Goal: Task Accomplishment & Management: Manage account settings

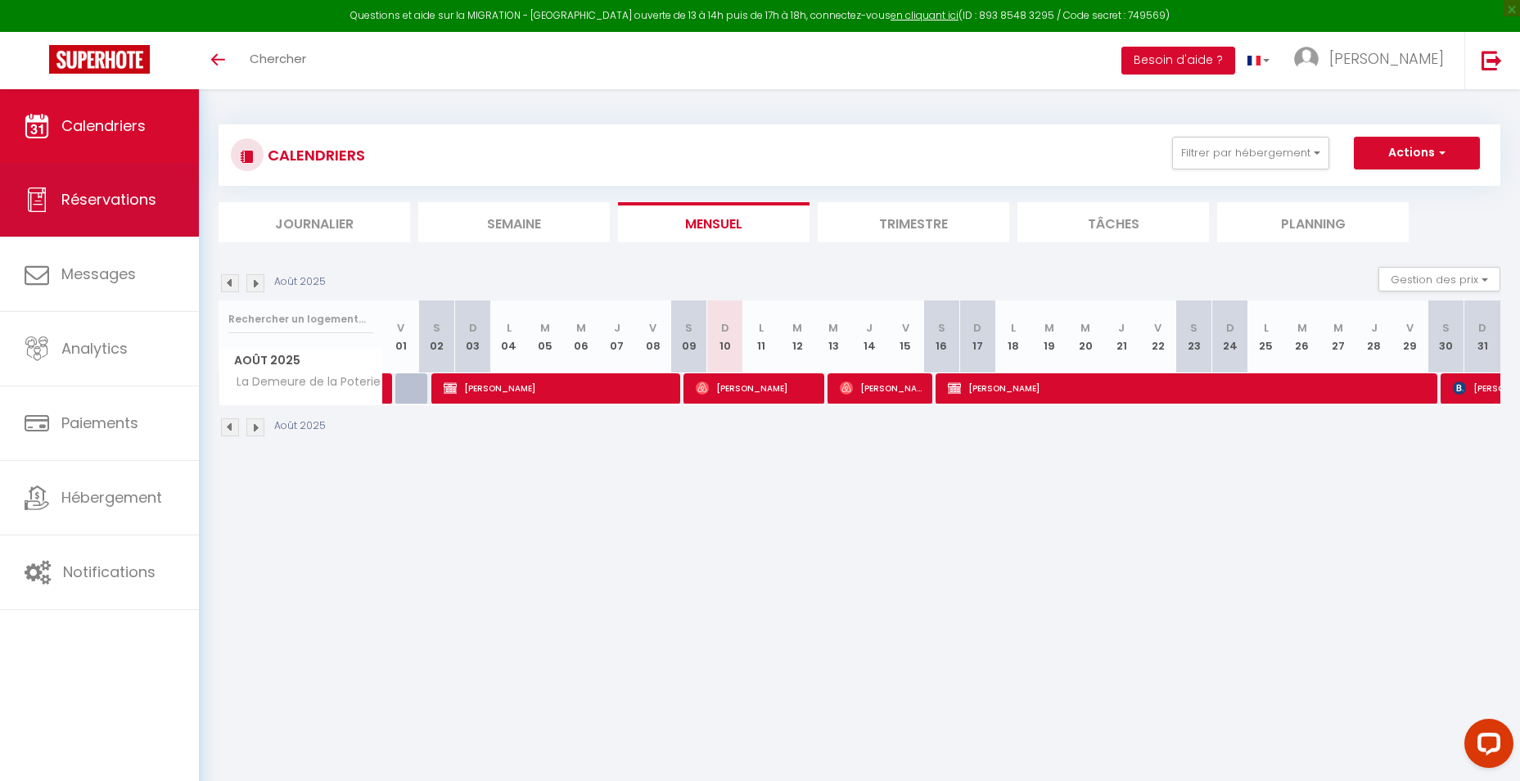
click at [127, 200] on span "Réservations" at bounding box center [108, 199] width 95 height 20
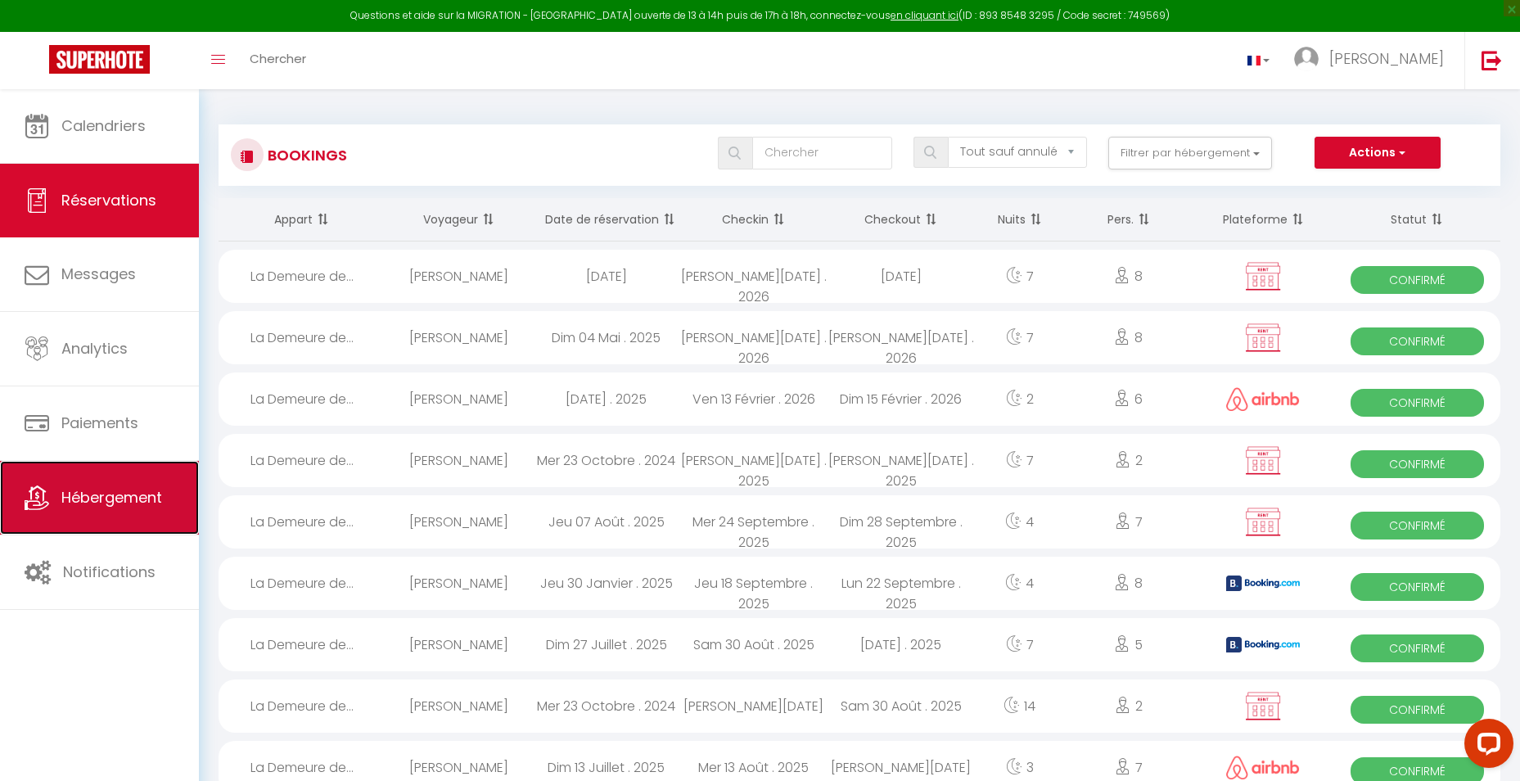
click at [136, 500] on span "Hébergement" at bounding box center [111, 497] width 101 height 20
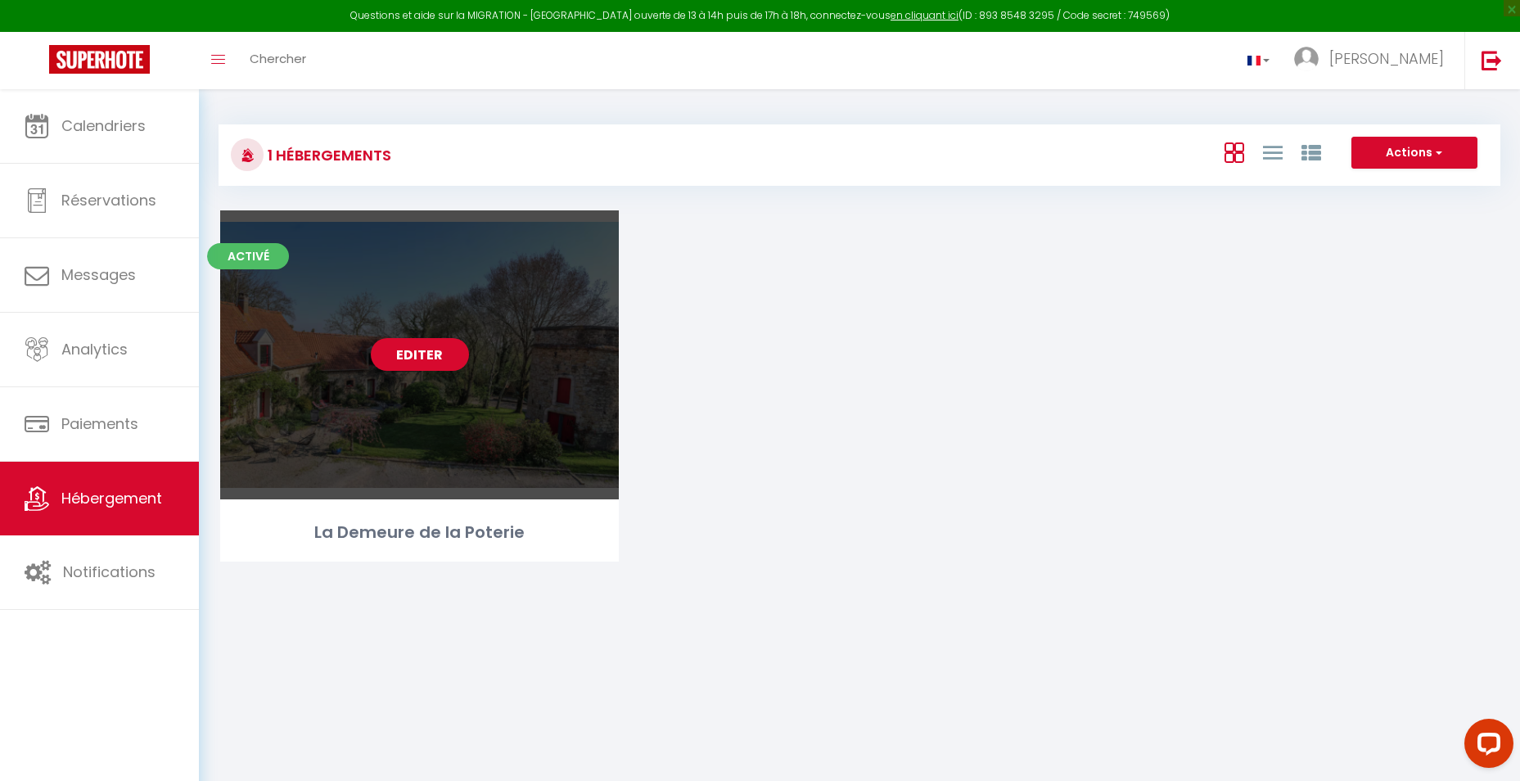
click at [394, 378] on div "Editer" at bounding box center [419, 354] width 399 height 289
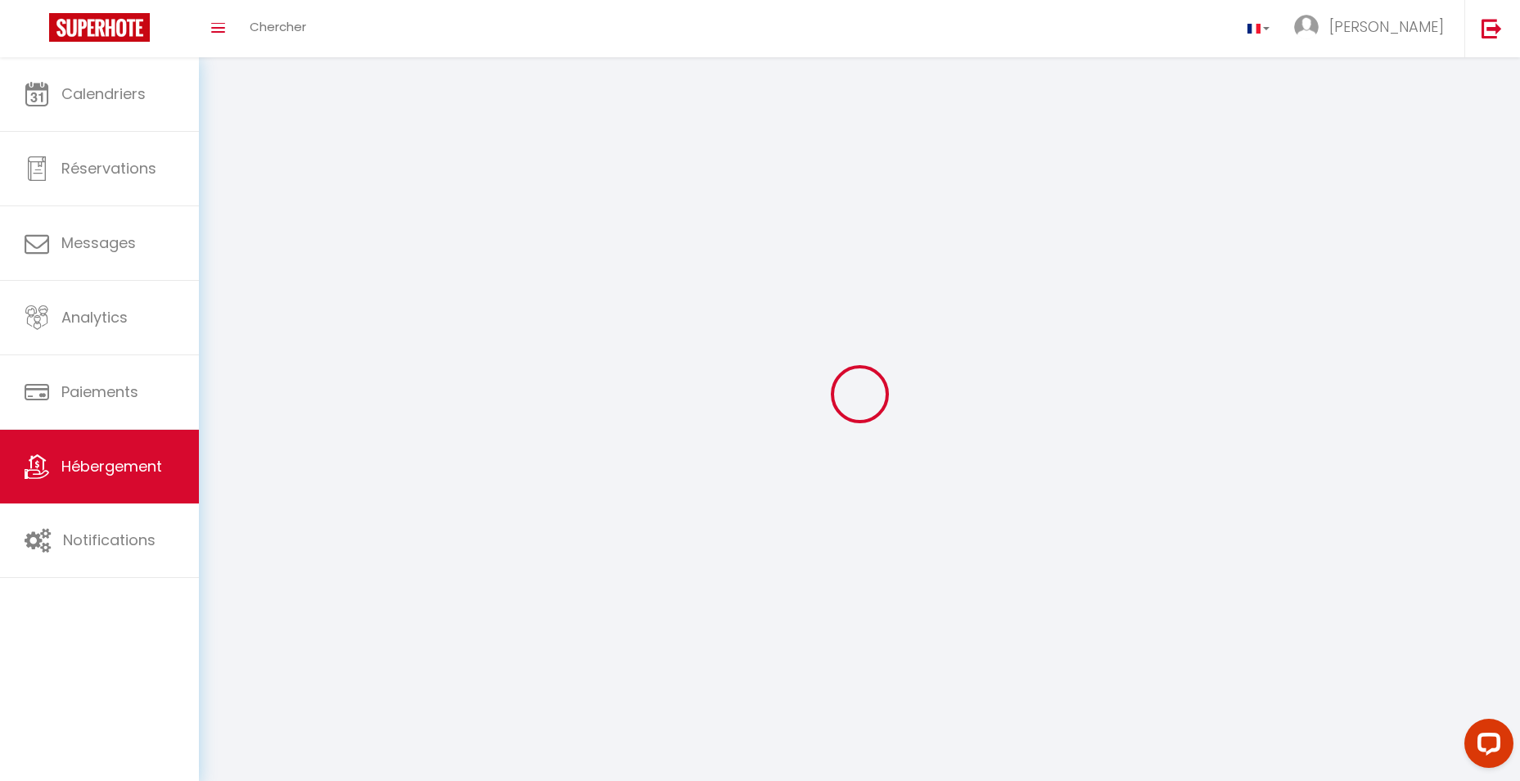
click at [394, 378] on div at bounding box center [860, 394] width 1282 height 634
select select "1"
select select "28"
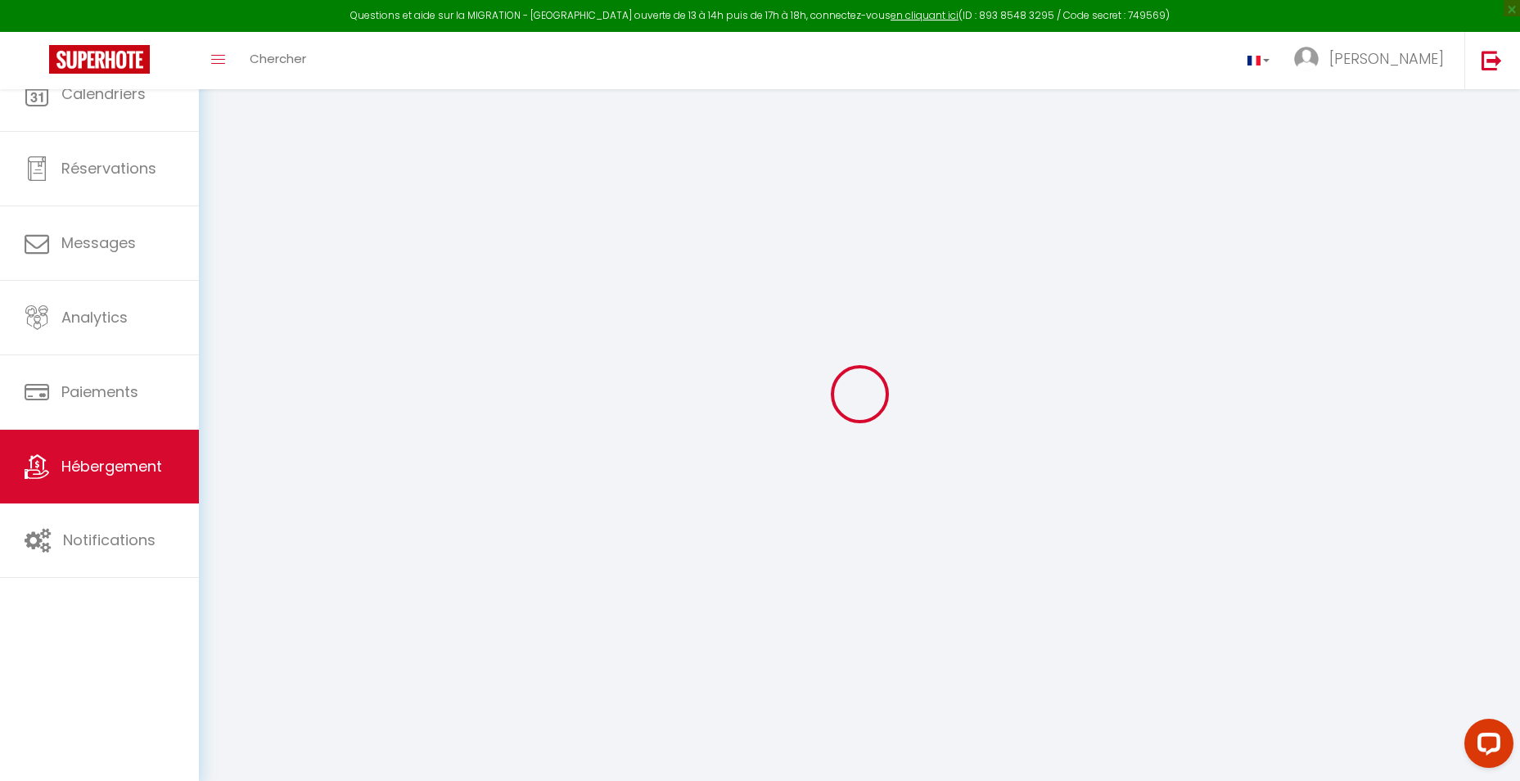
select select
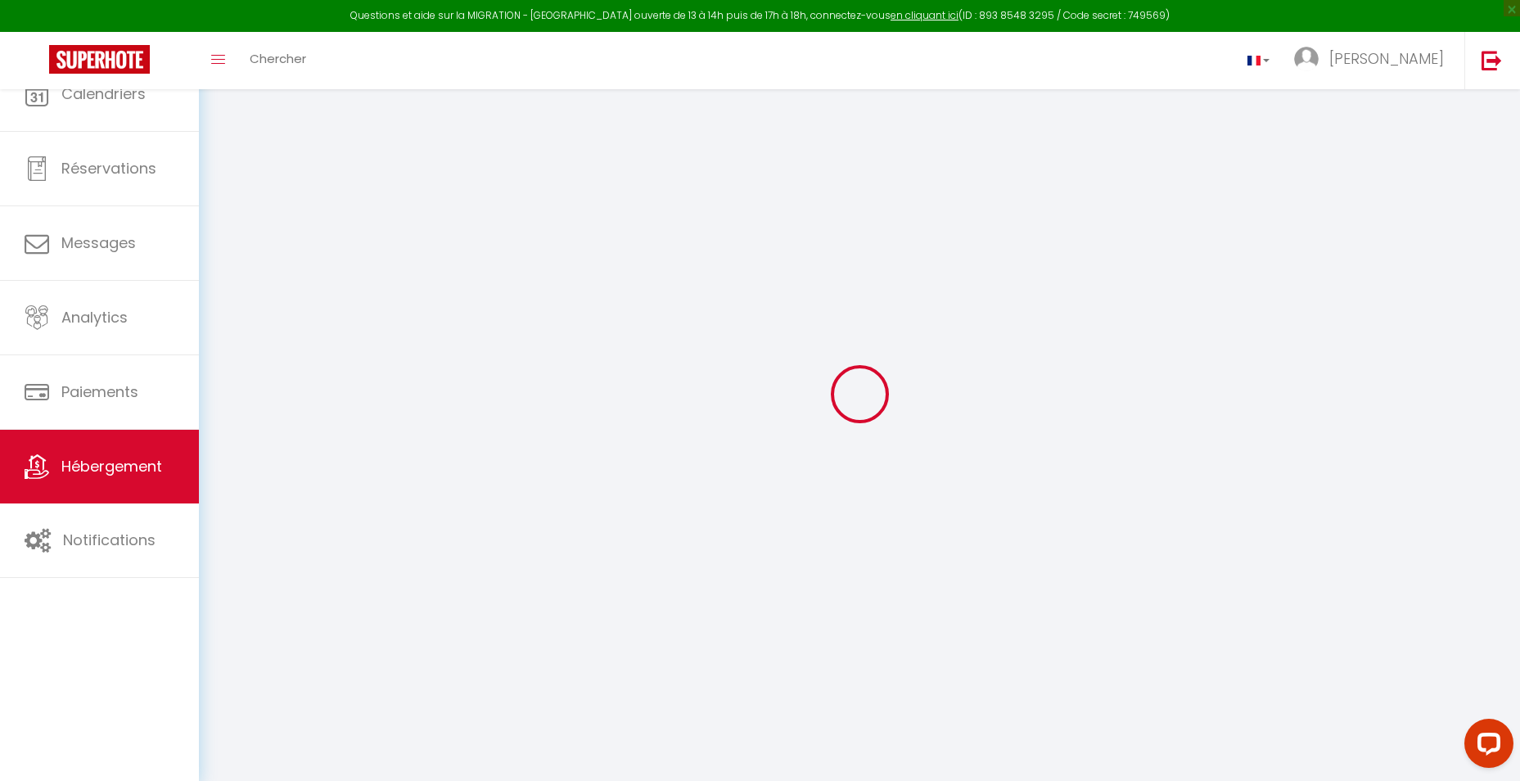
select select
checkbox input "false"
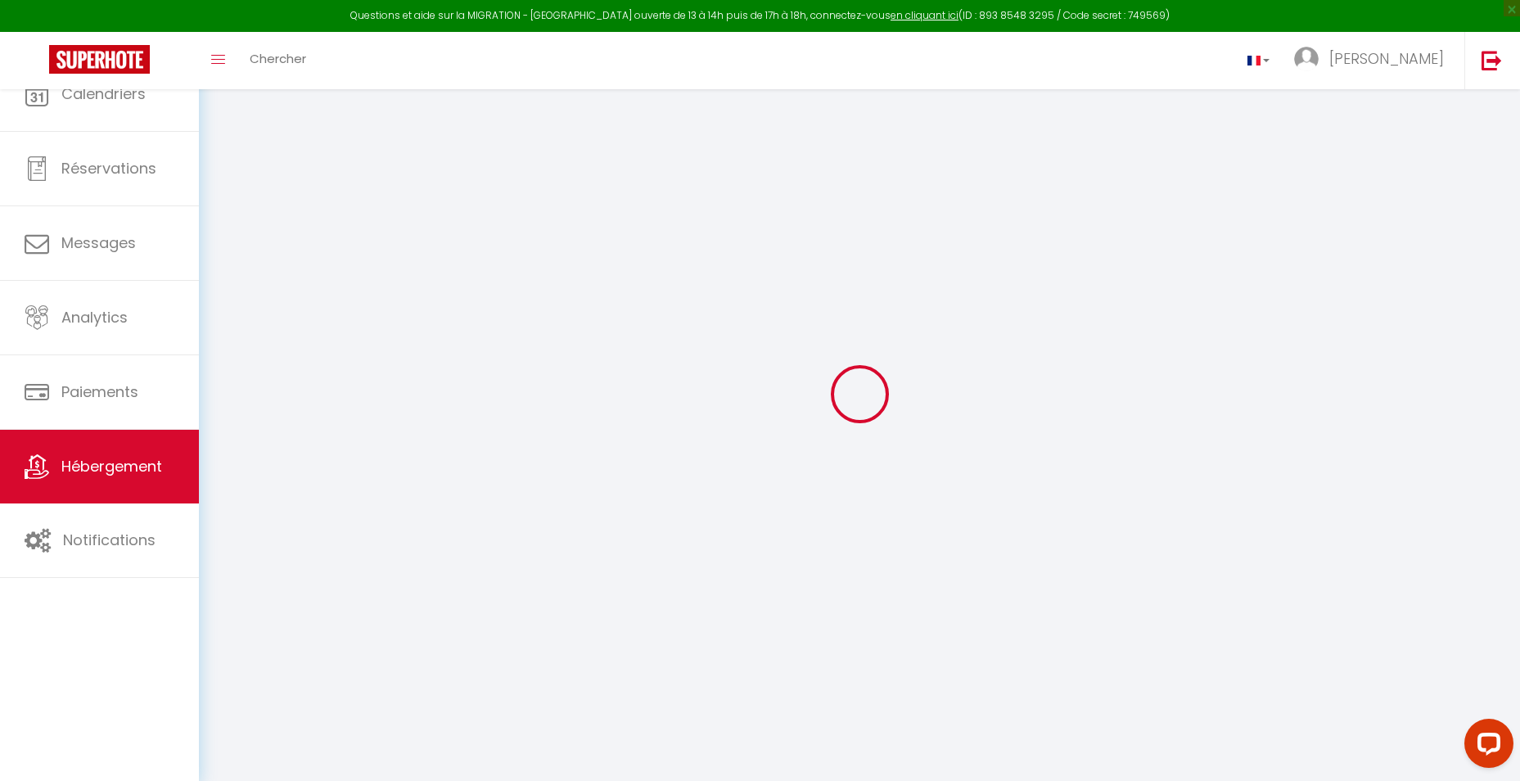
select select
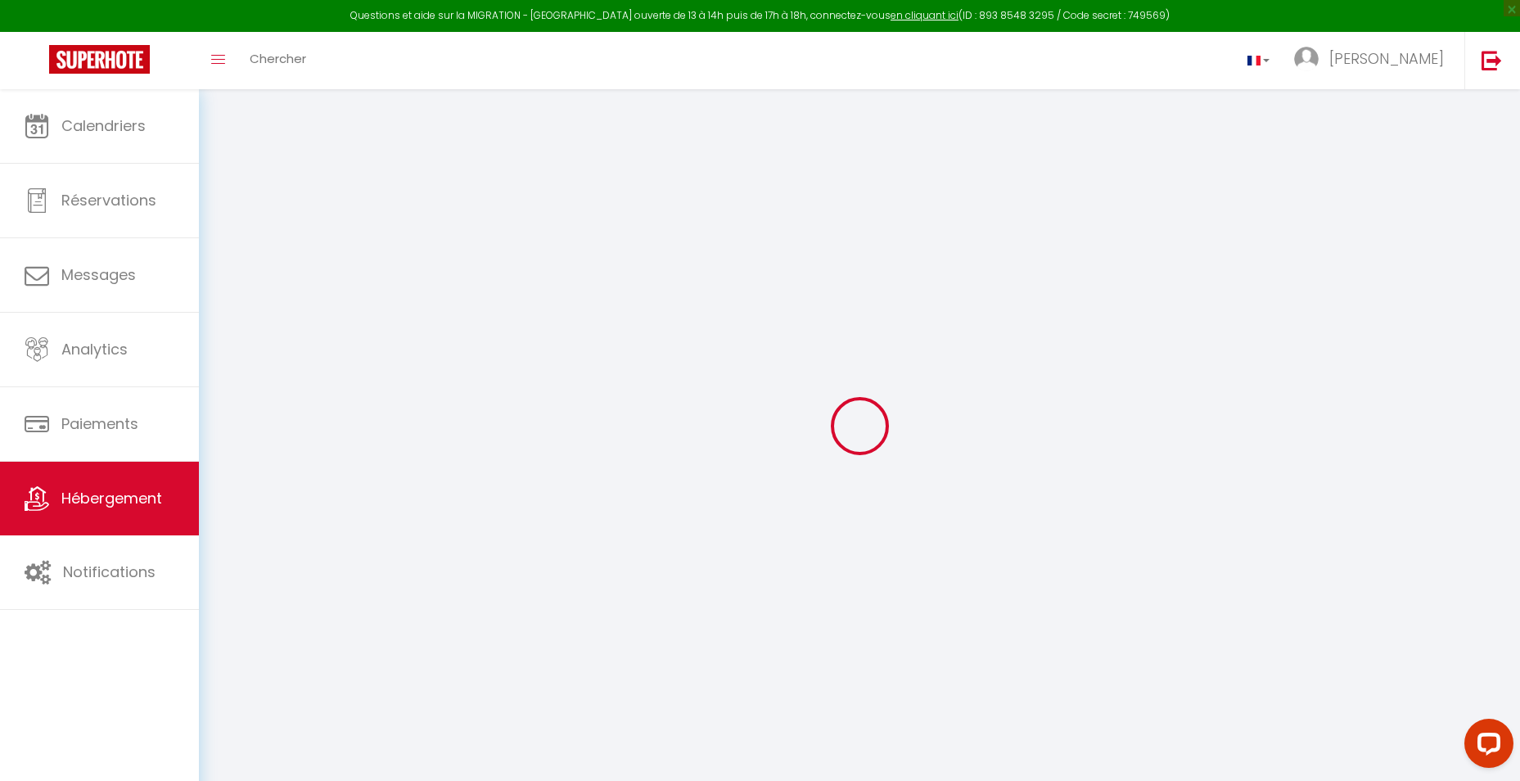
select select
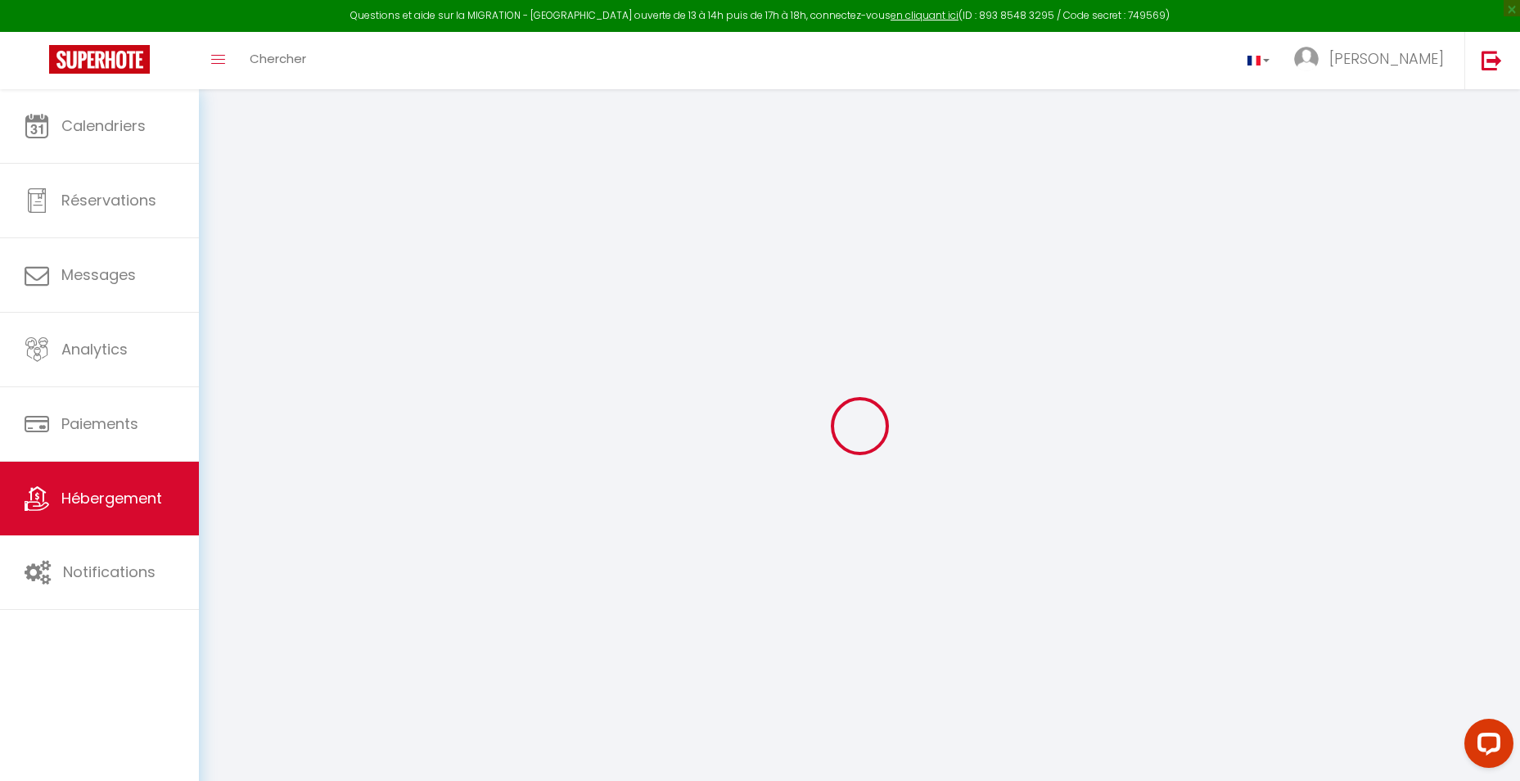
select select
checkbox input "false"
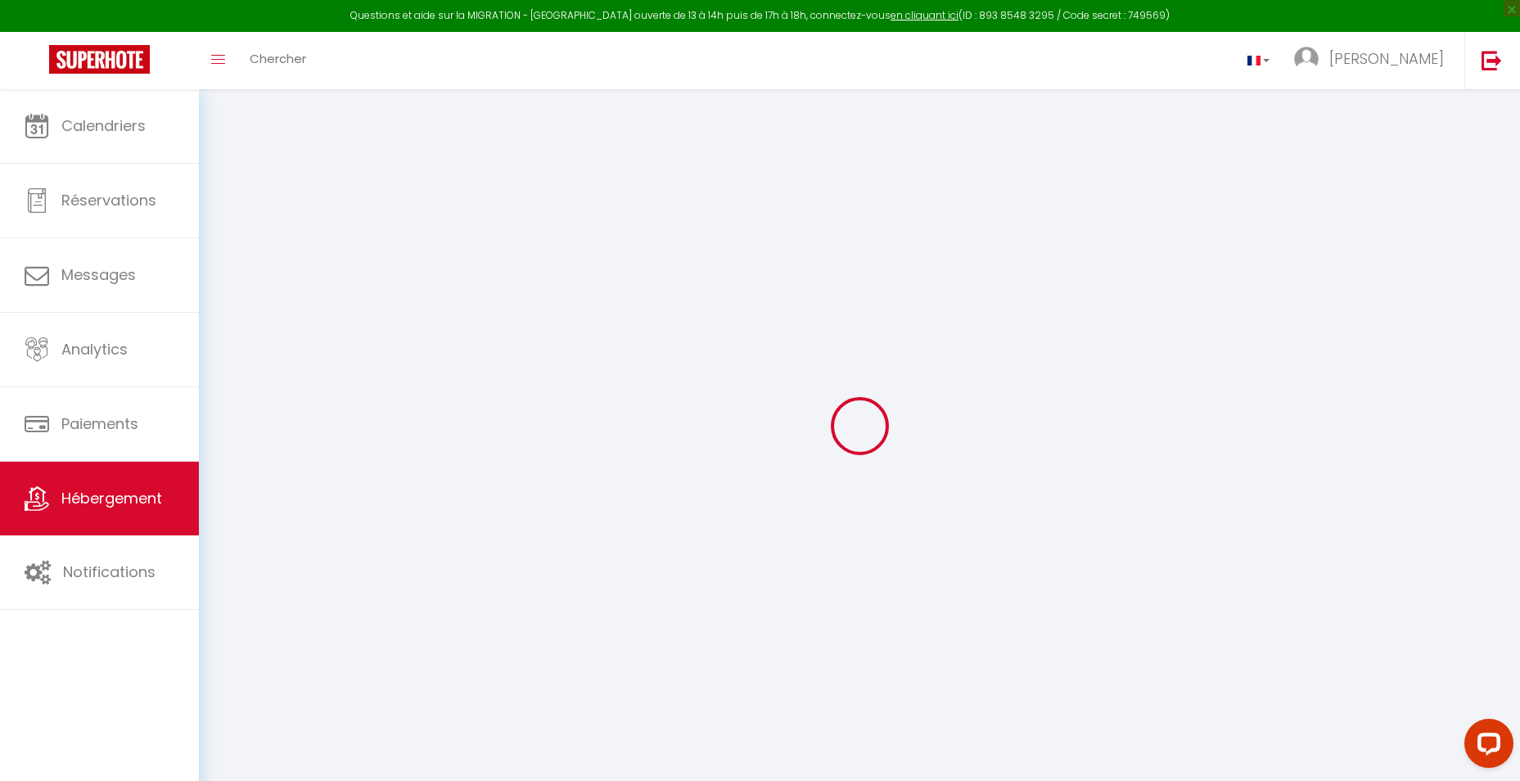
select select
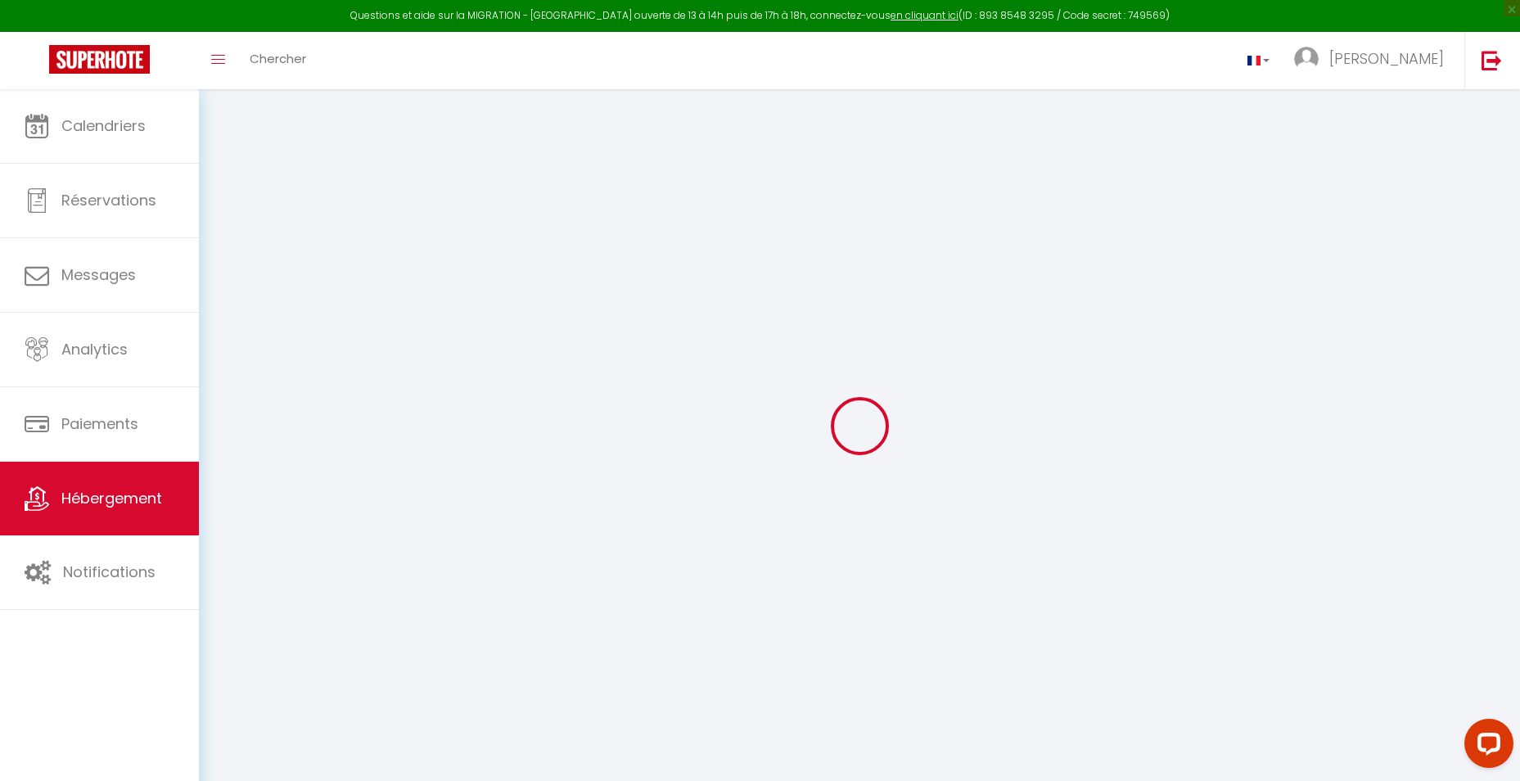
select select
checkbox input "false"
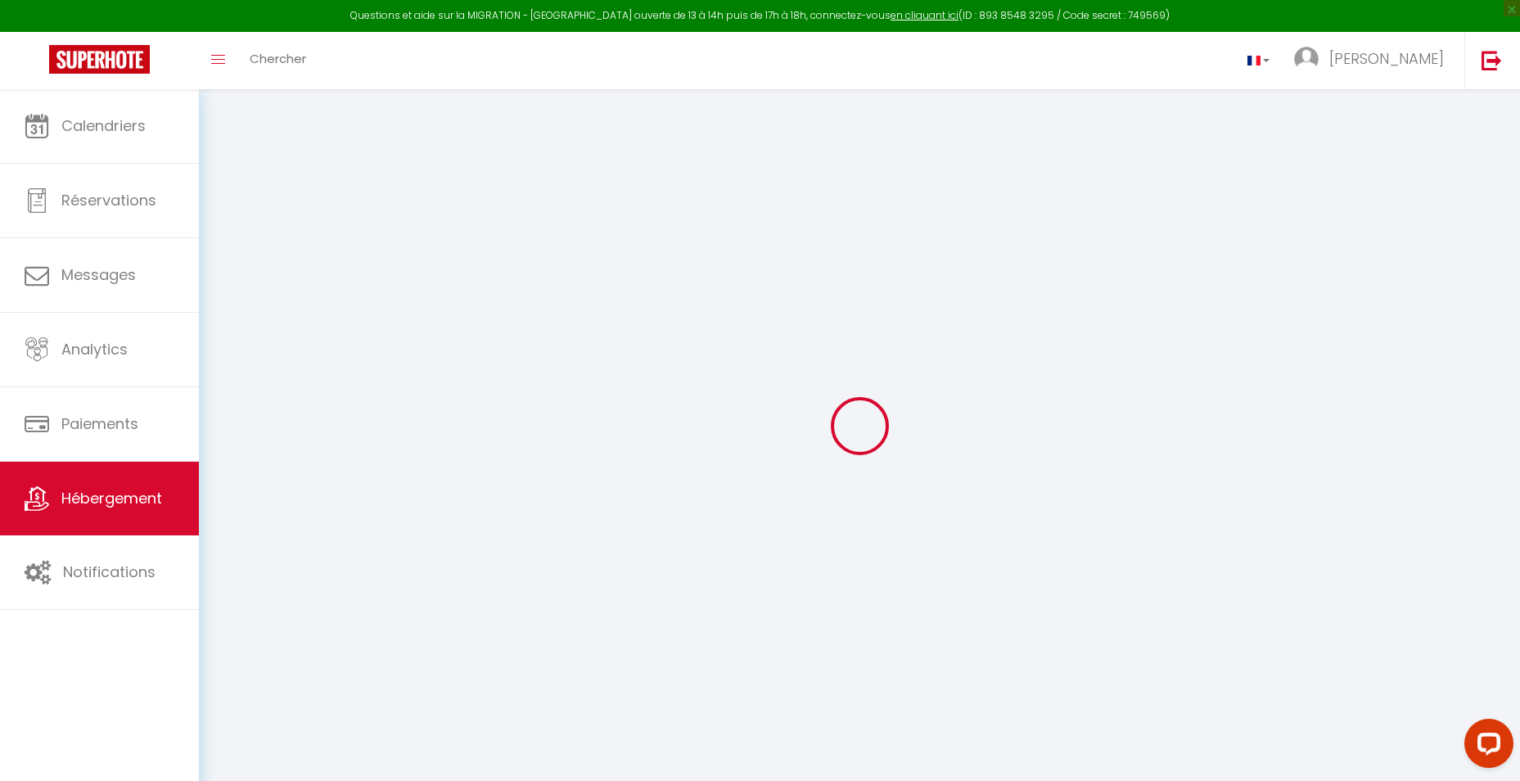
checkbox input "false"
select select
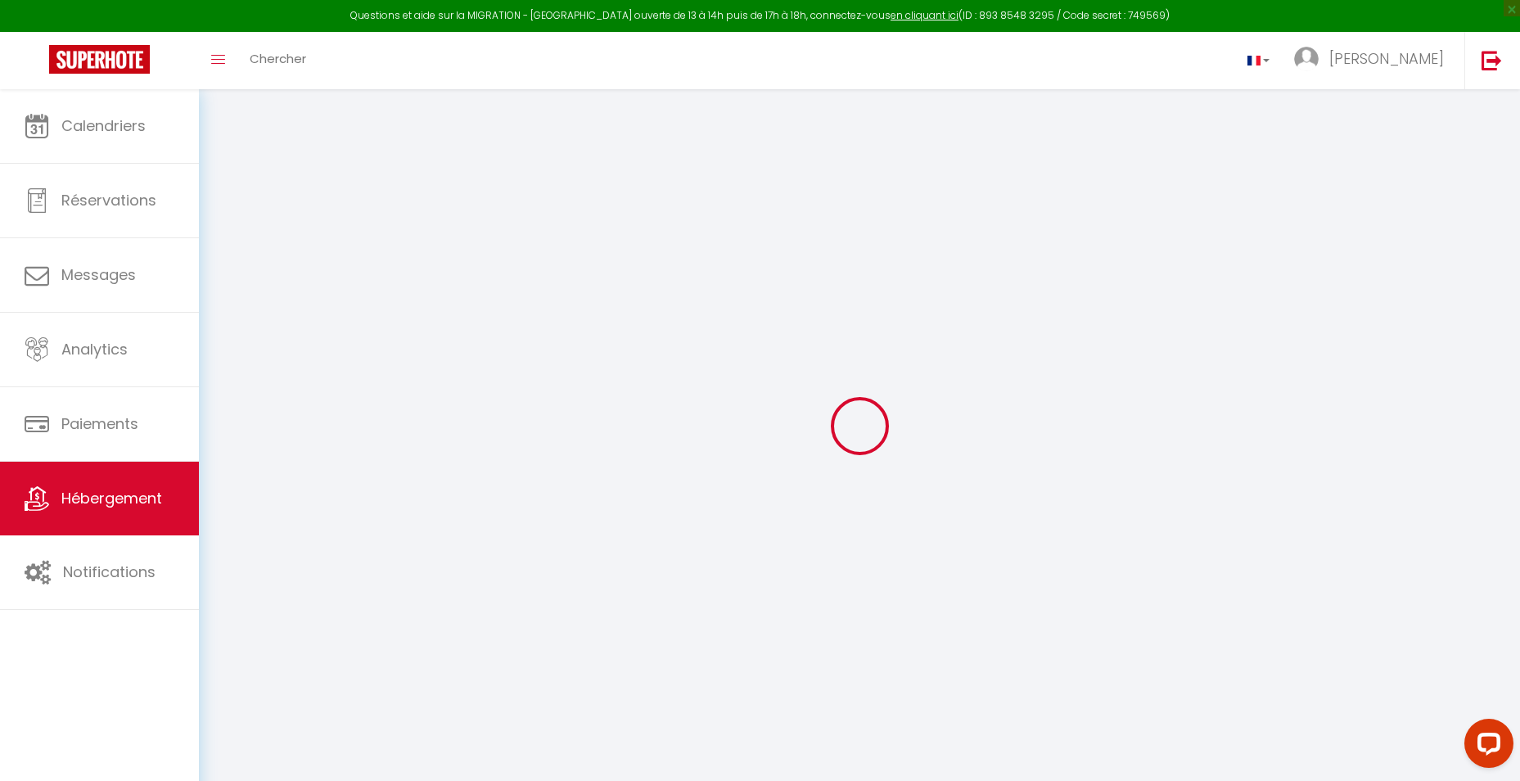
select select
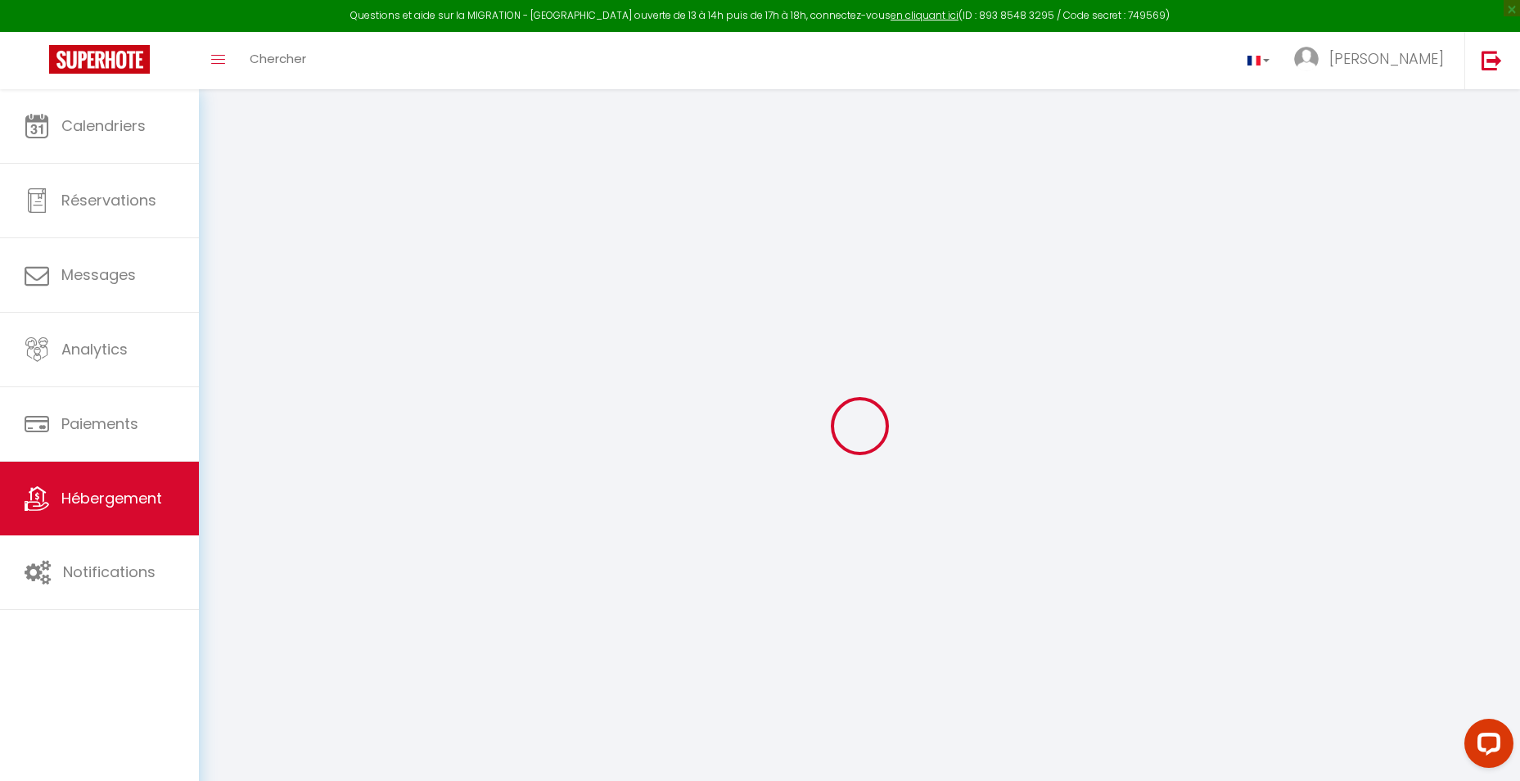
checkbox input "false"
select select
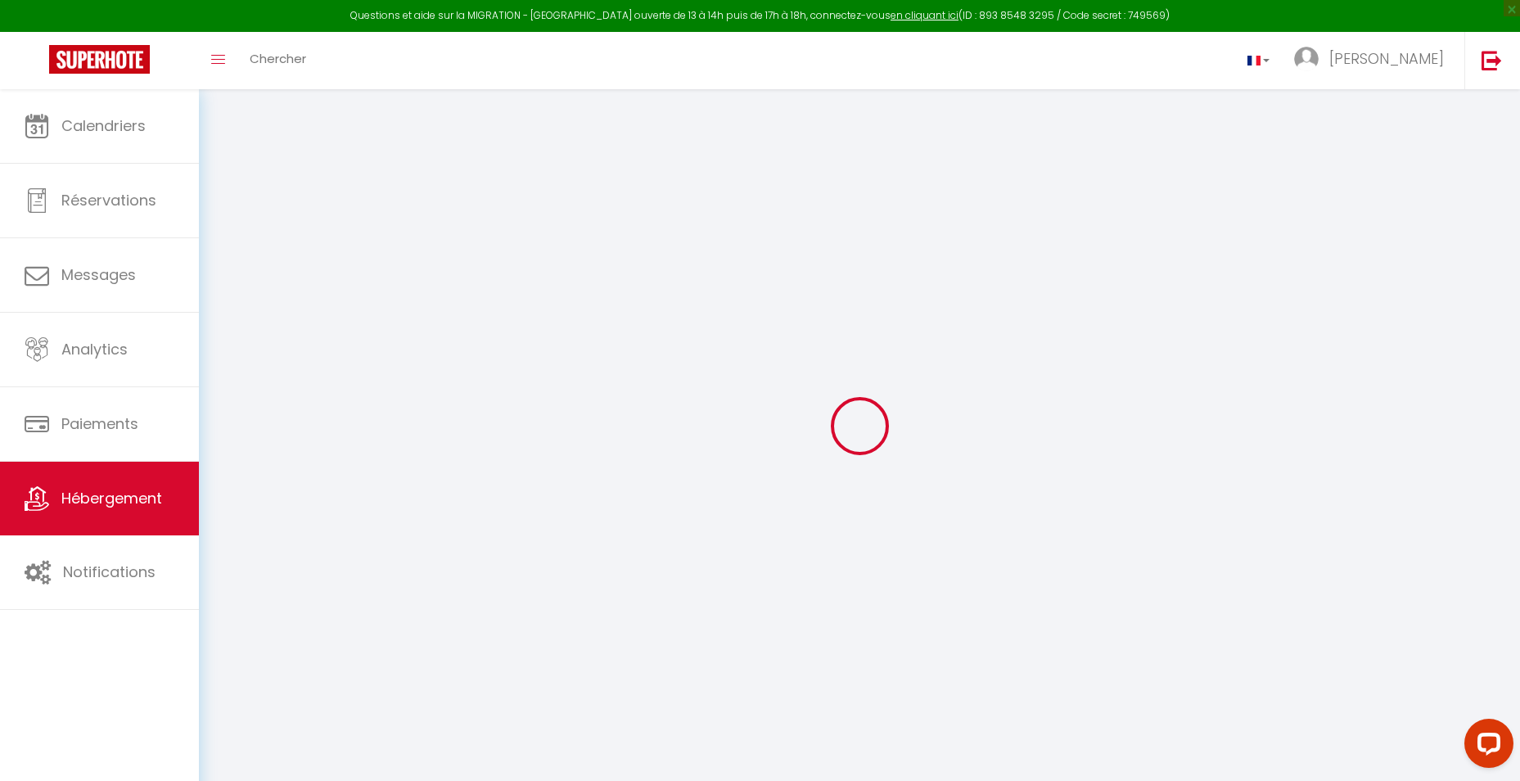
select select
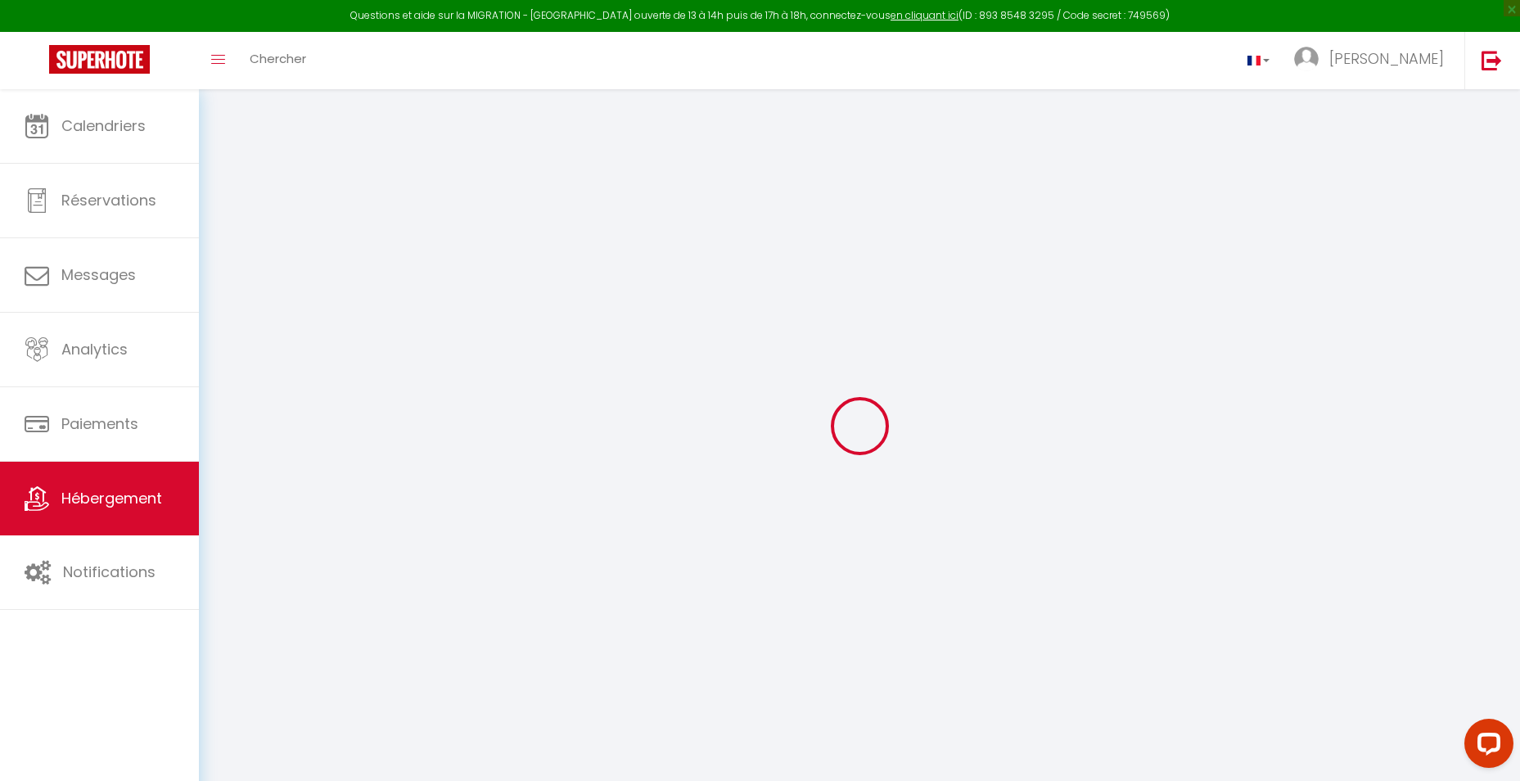
select select
checkbox input "false"
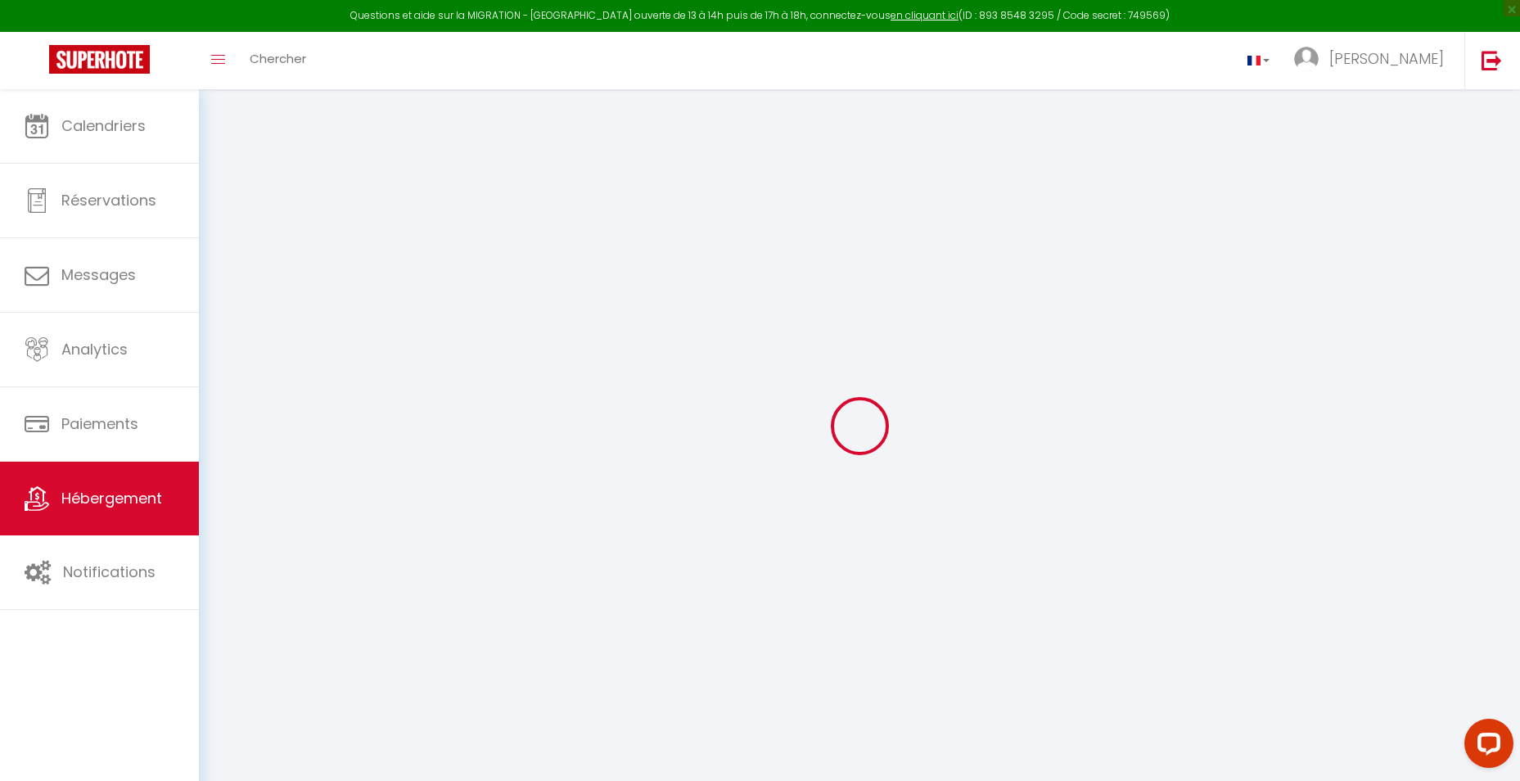
checkbox input "false"
select select
type input "La Demeure de la Poterie"
type input "[PERSON_NAME]"
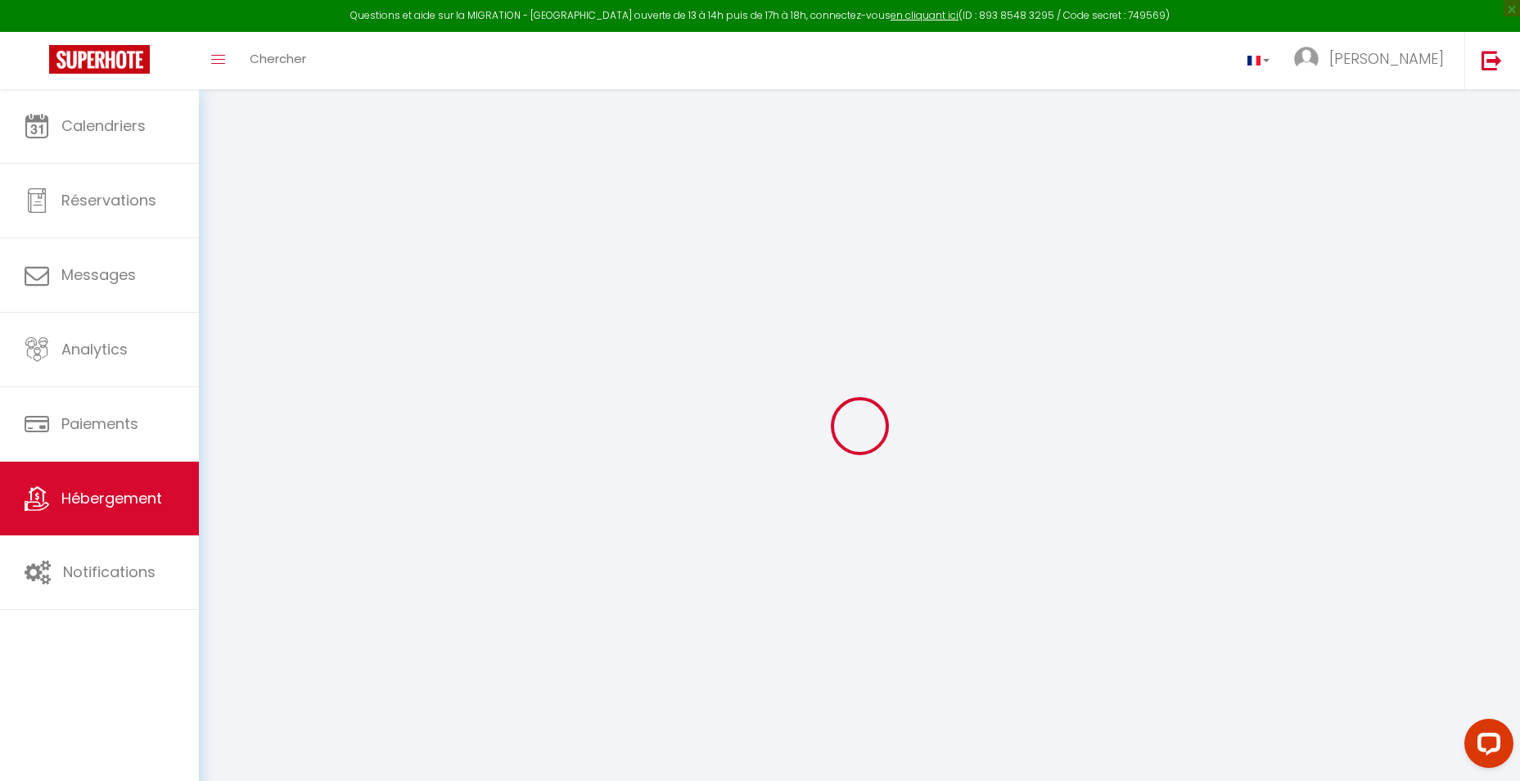
type input "[PERSON_NAME]"
type input "[EMAIL_ADDRESS][DOMAIN_NAME]"
select select "houses"
select select "8"
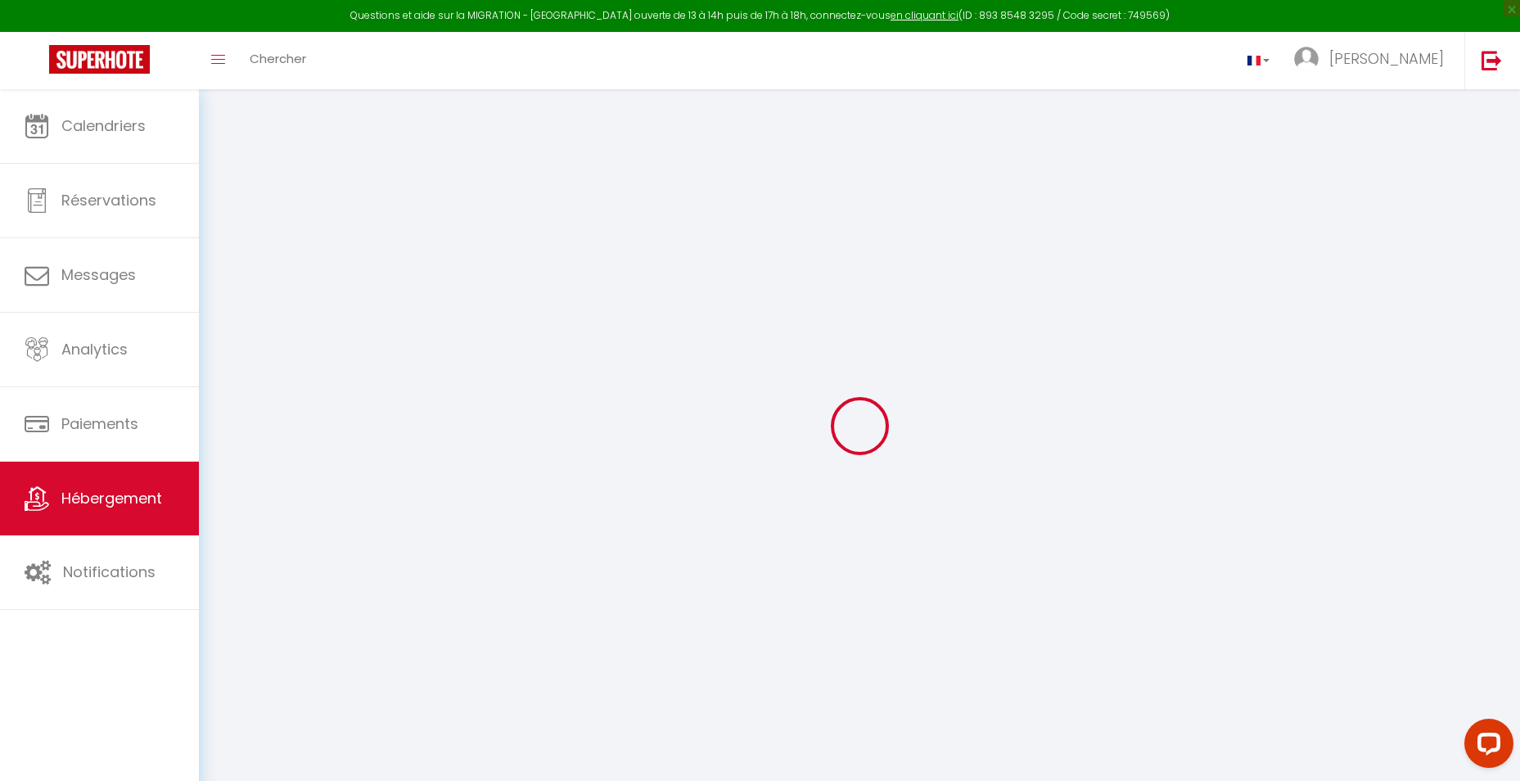
select select "4"
select select "2"
type input "200"
type input "80"
type input "1.50"
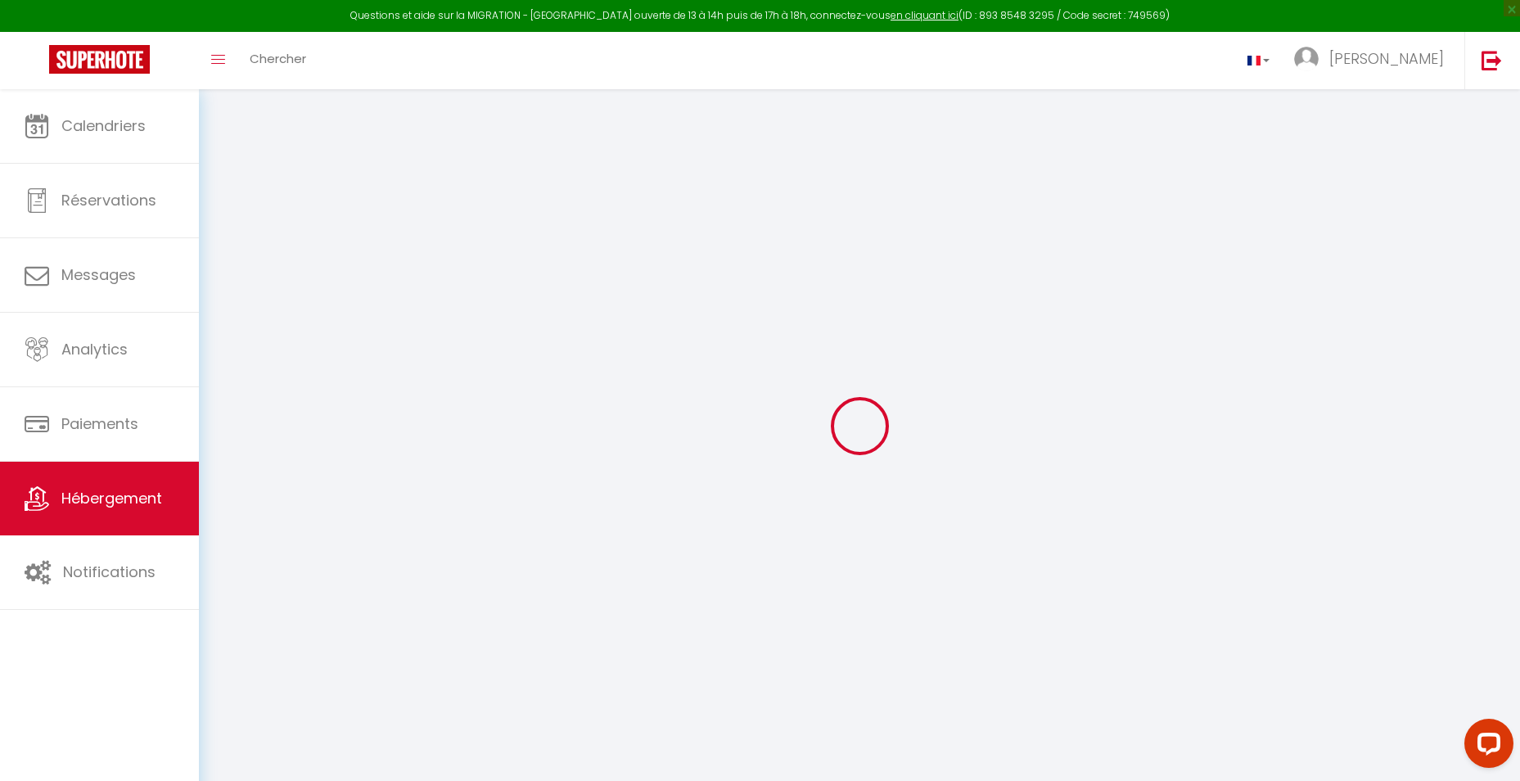
type input "500"
select select
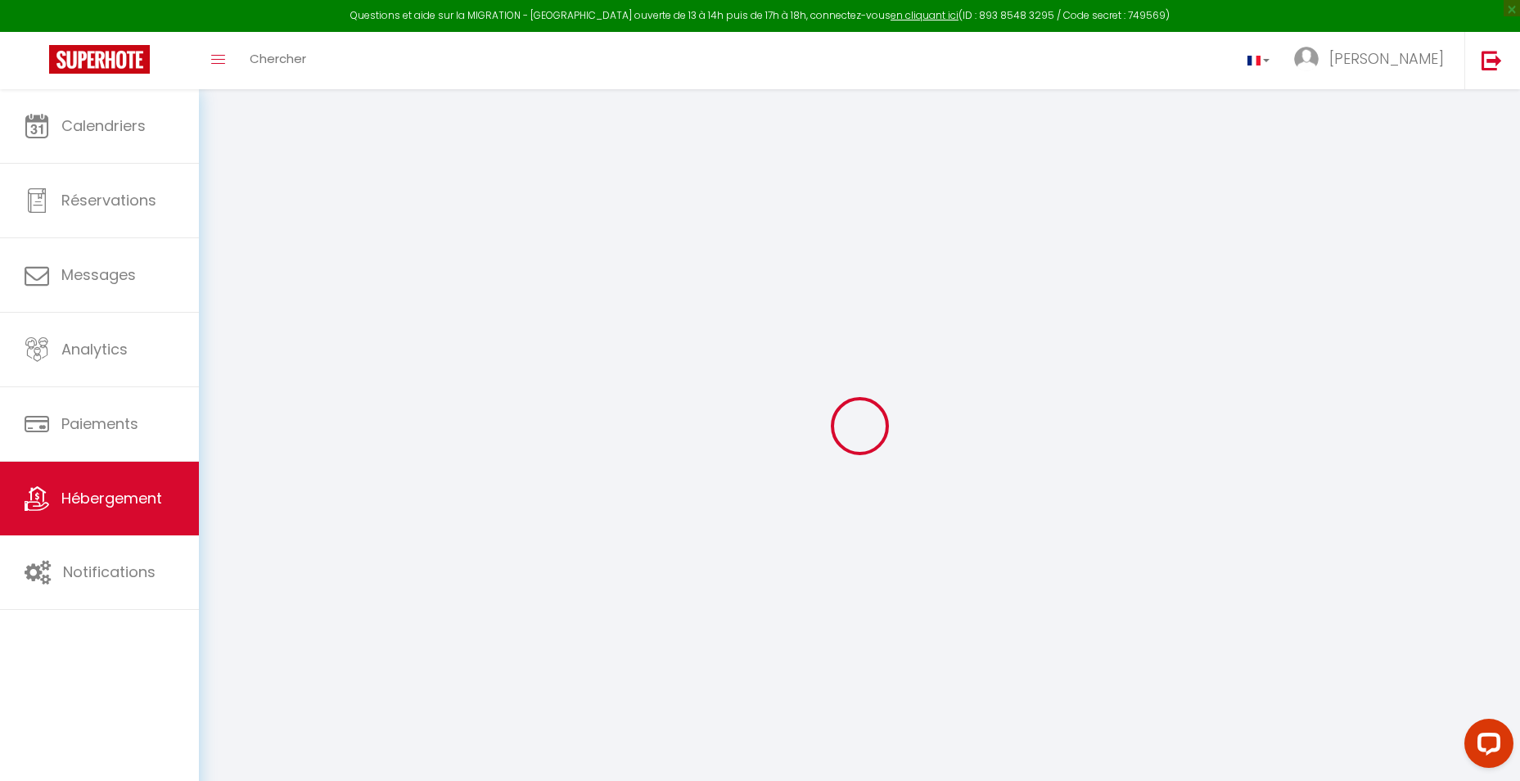
select select
type input "1 hameau de [GEOGRAPHIC_DATA]"
type input "62126"
type input "Wimille"
type input "[EMAIL_ADDRESS][DOMAIN_NAME]"
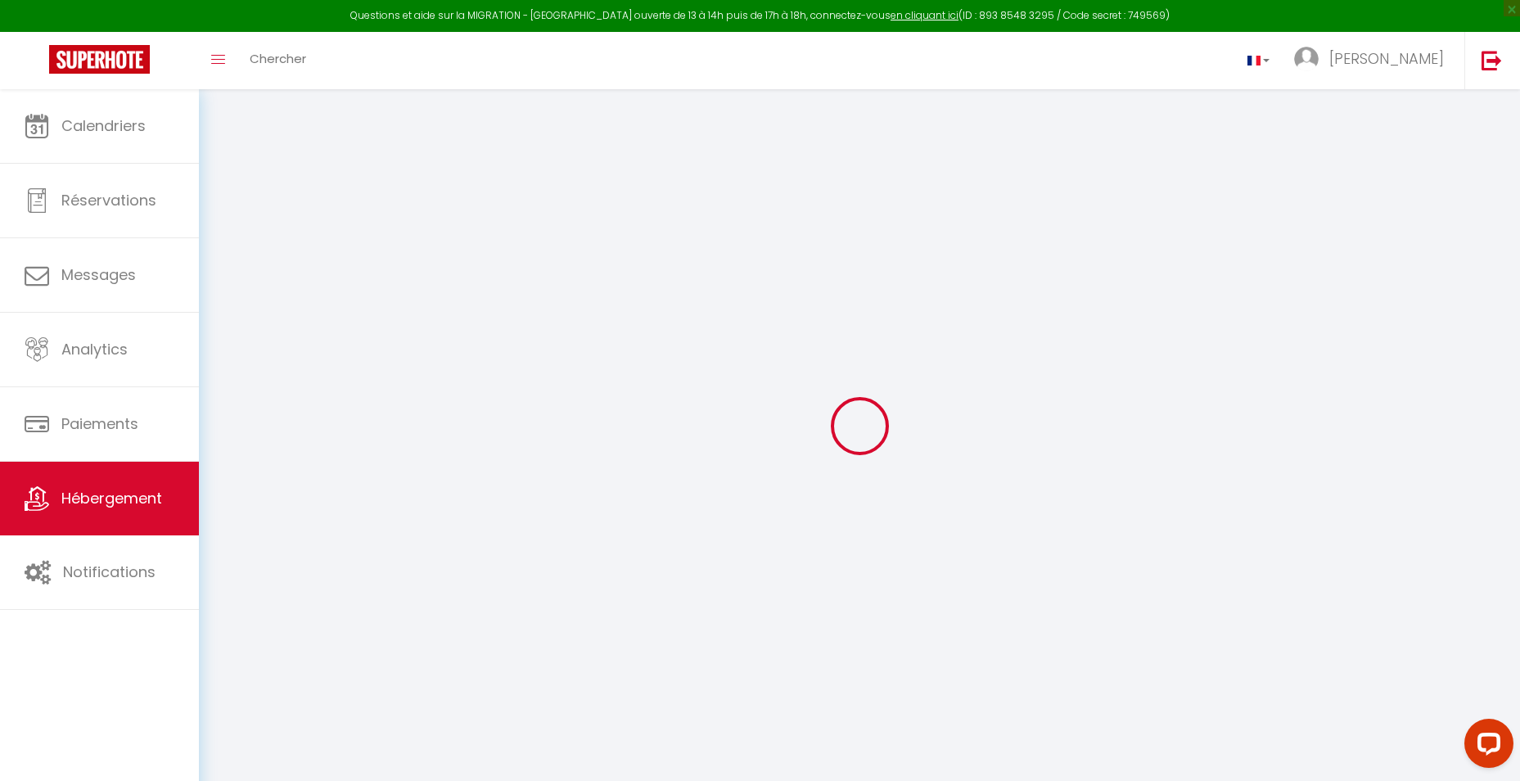
select select
checkbox input "false"
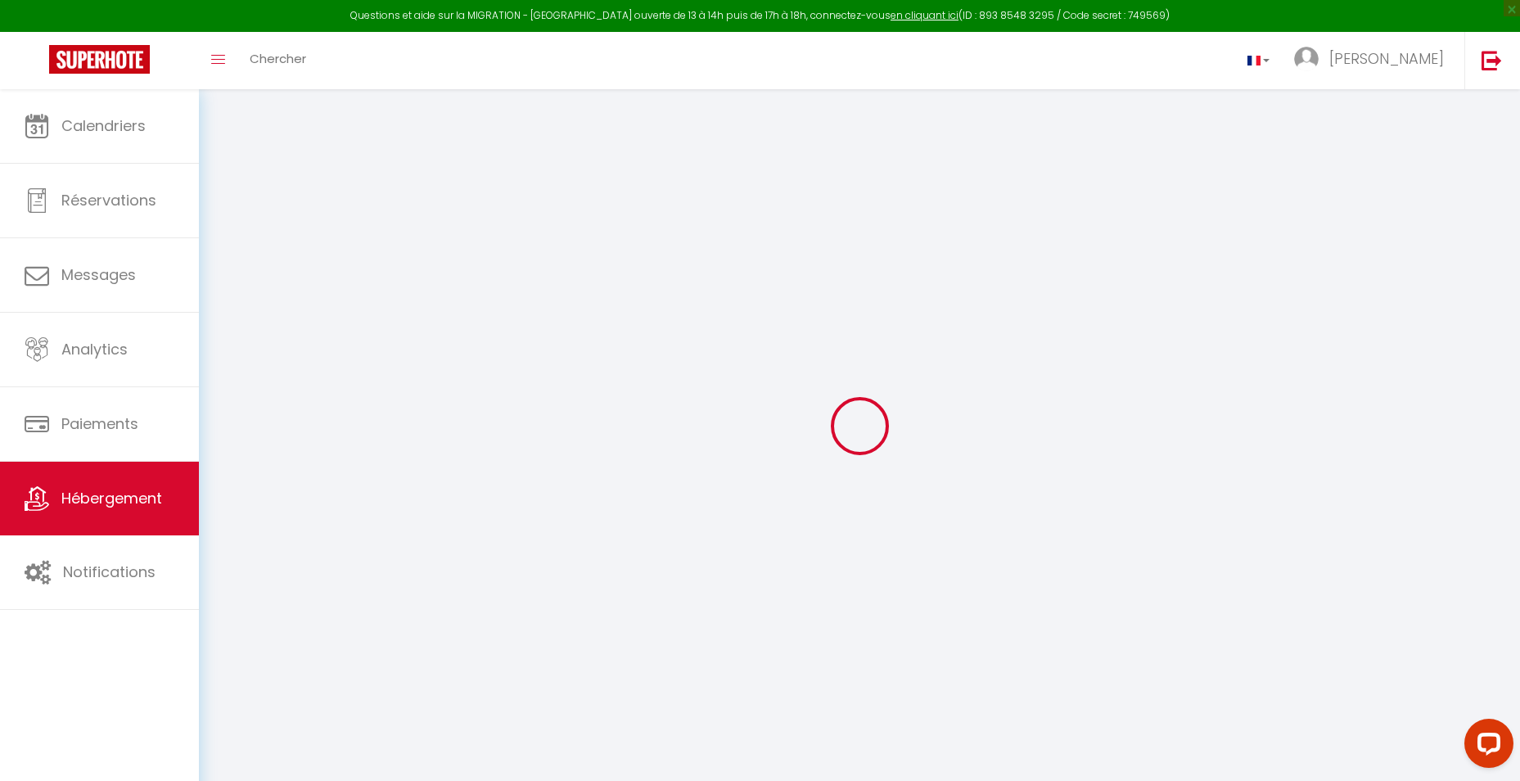
select select
type input "15"
type input "80"
type input "0"
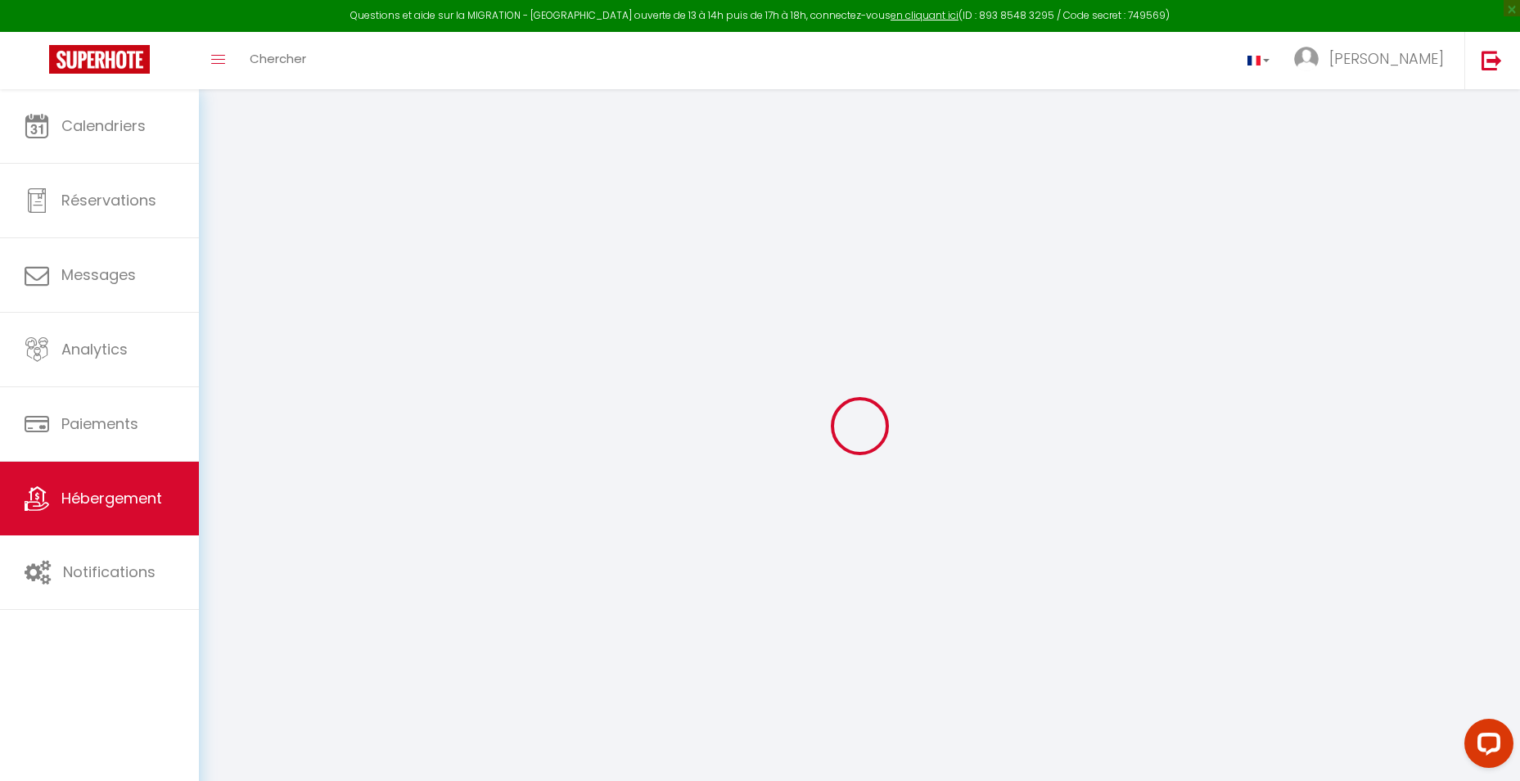
type input "0"
select select
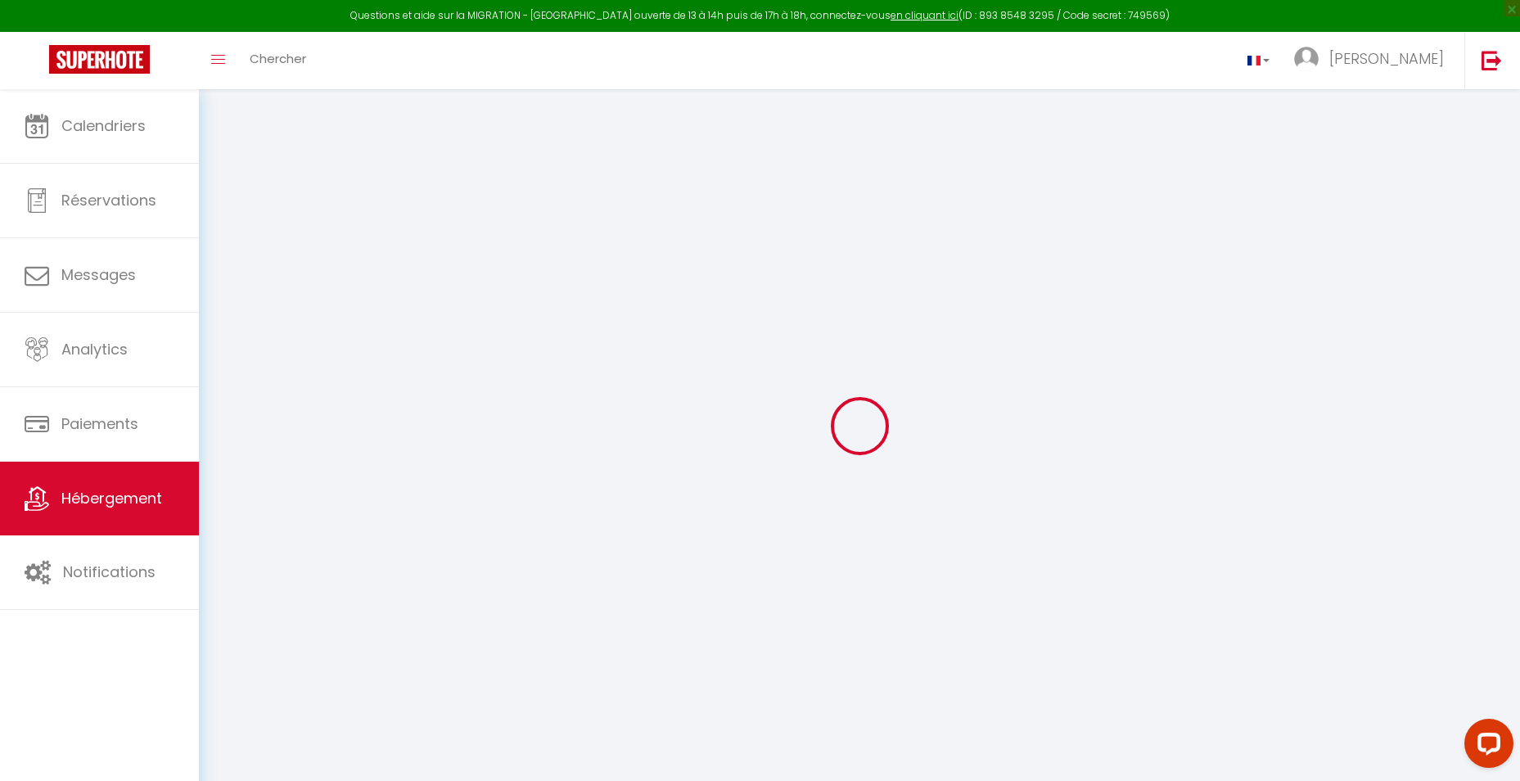
select select
checkbox input "false"
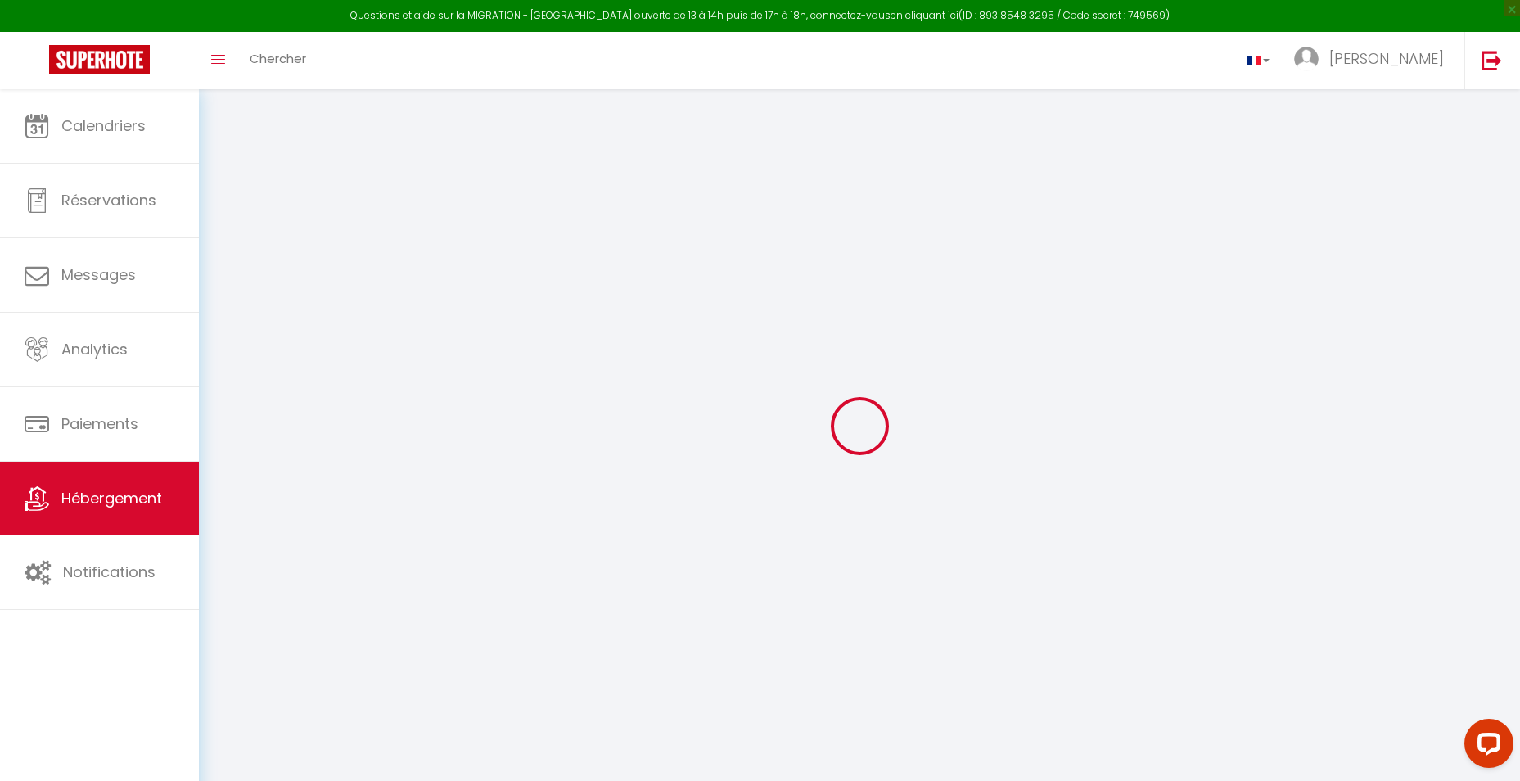
checkbox input "false"
select select
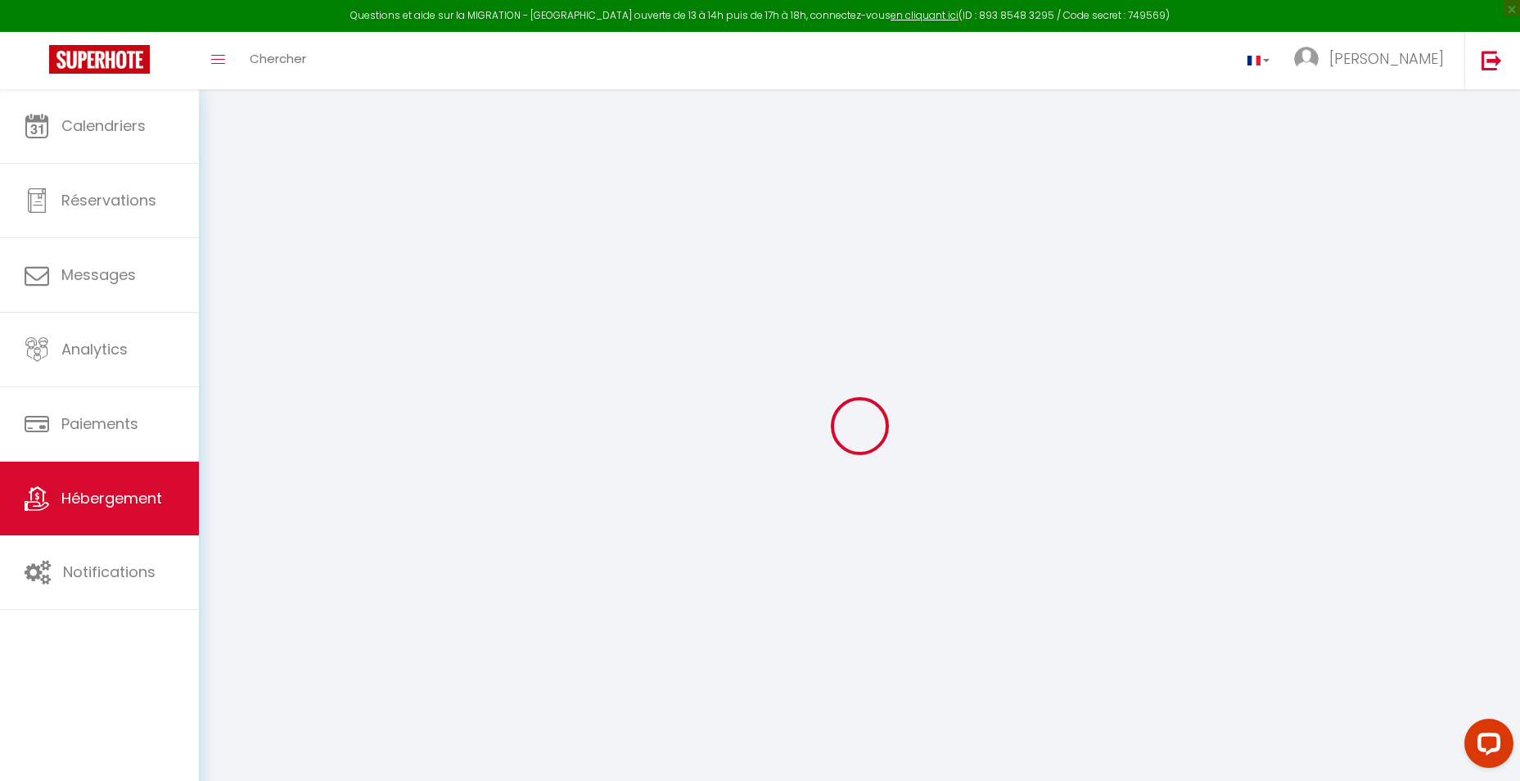
select select
checkbox input "false"
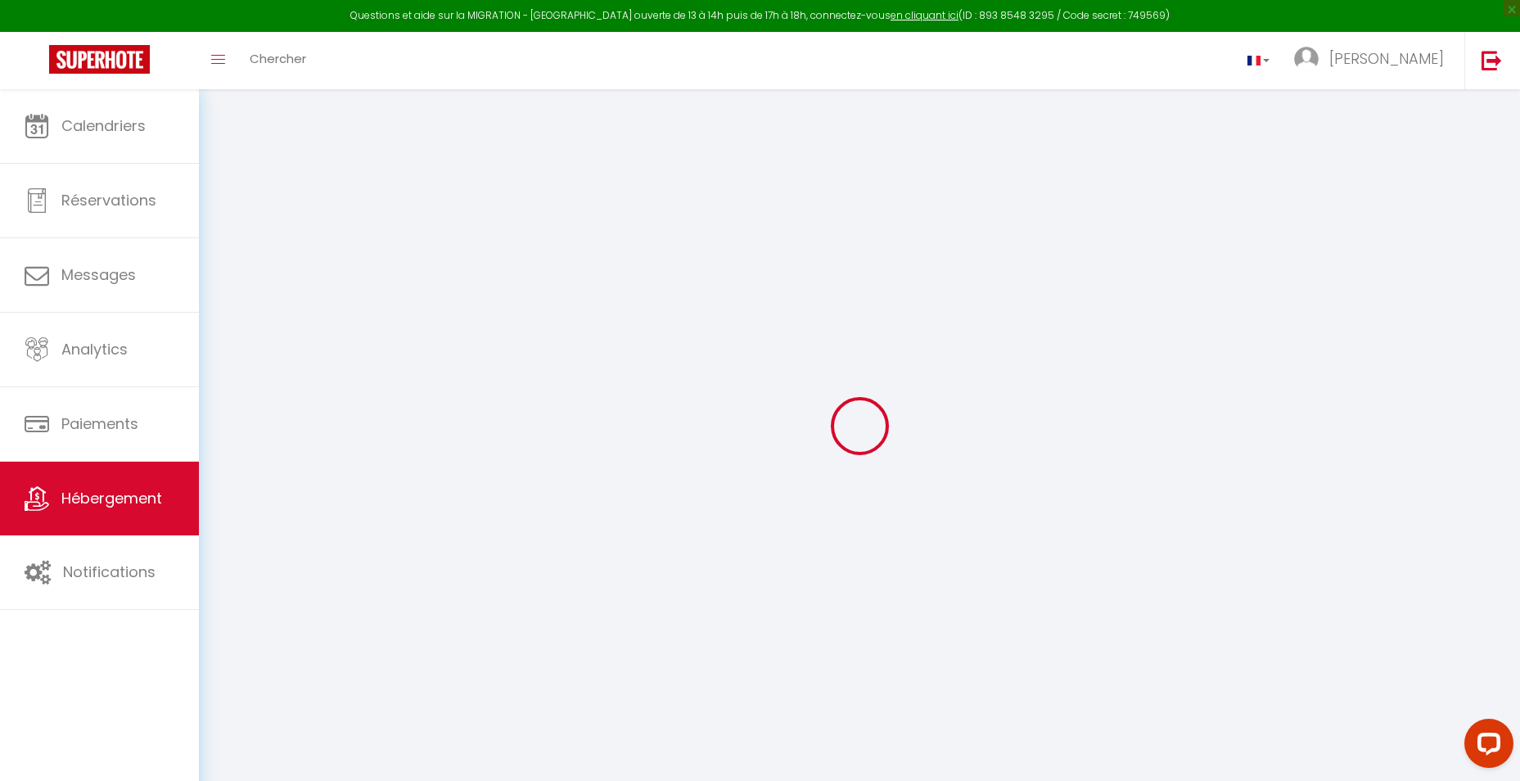
checkbox input "false"
select select
checkbox input "false"
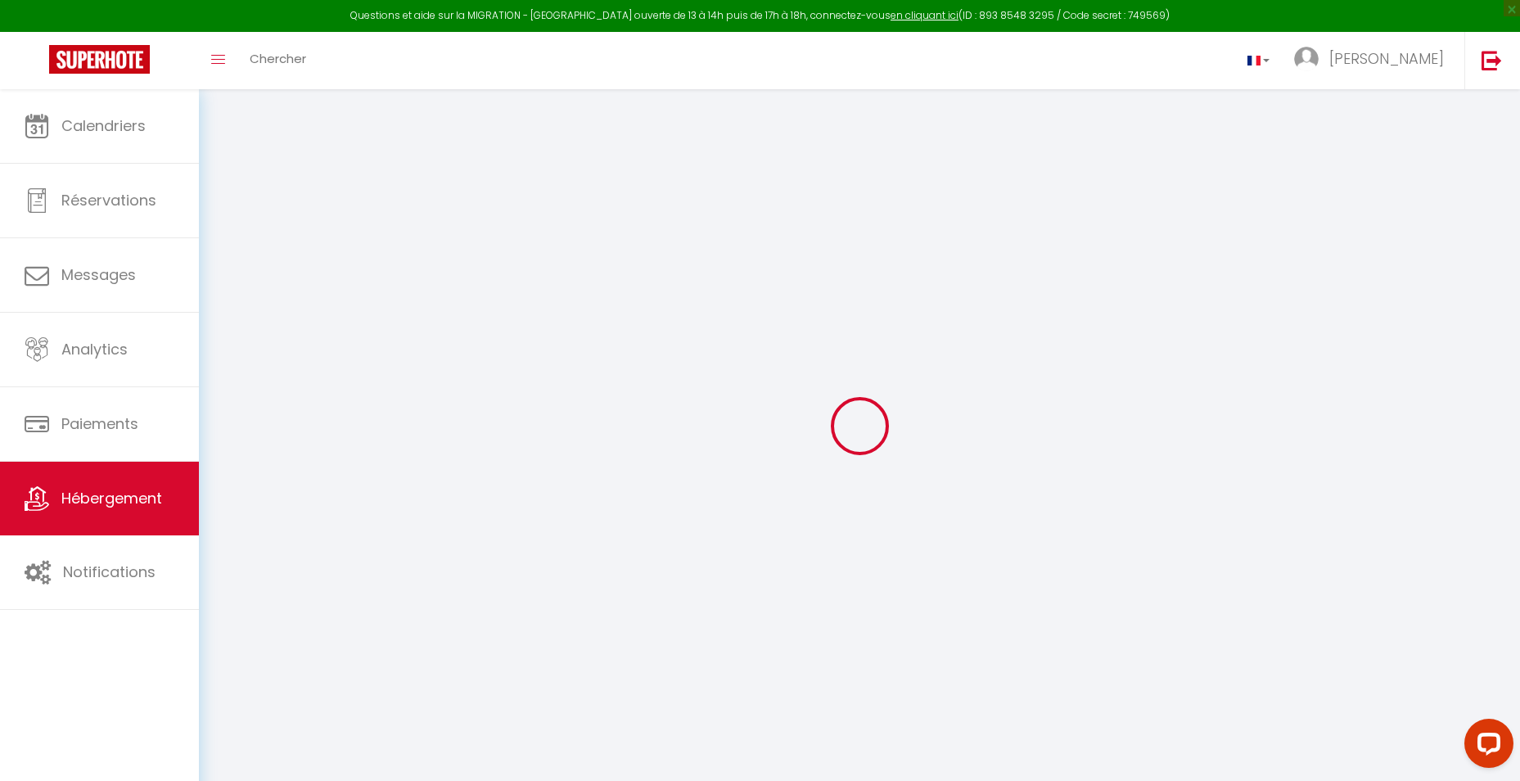
checkbox input "false"
select select "16:00"
select select "20:00"
select select "10:00"
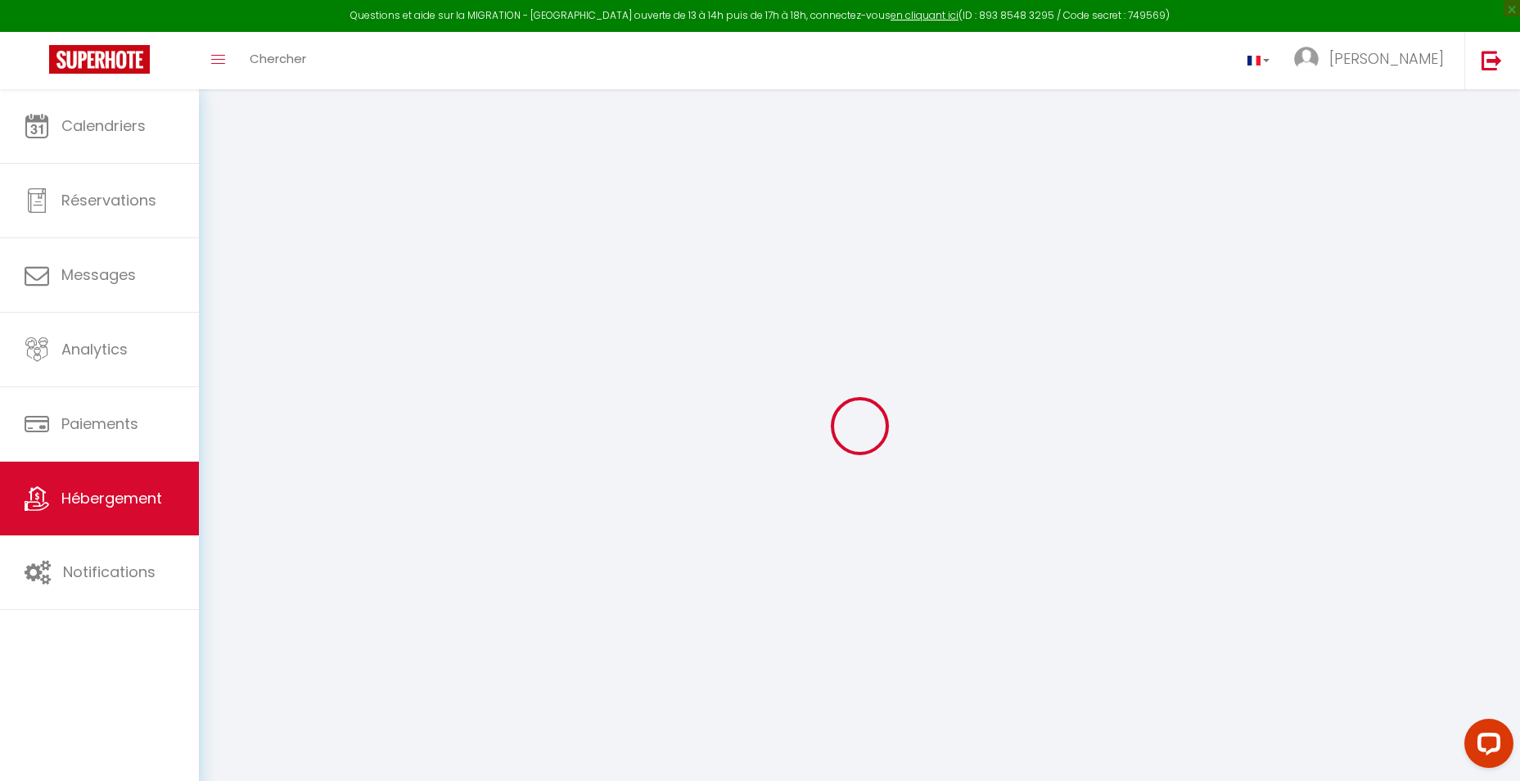
select select "30"
select select "120"
select select
checkbox input "false"
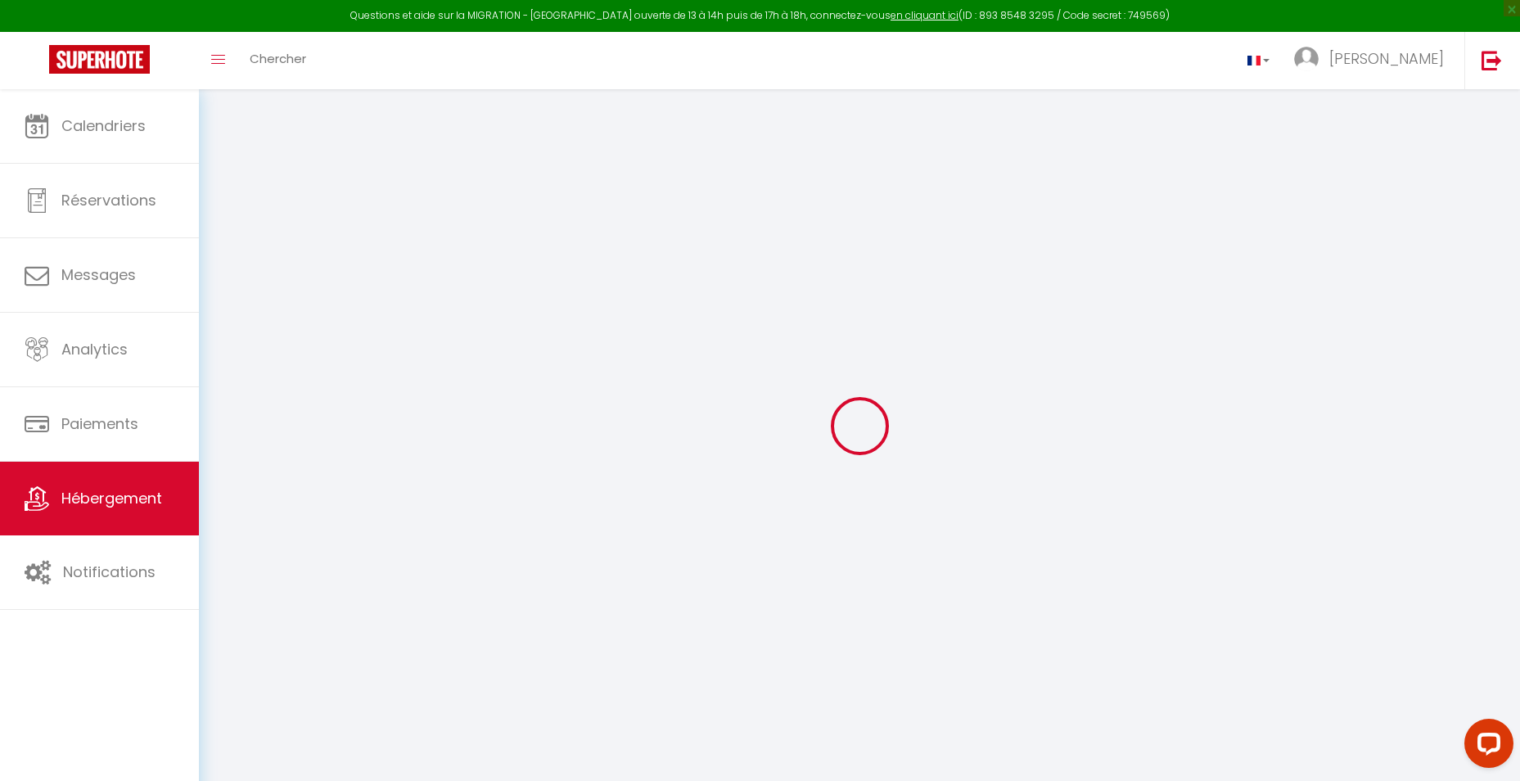
checkbox input "false"
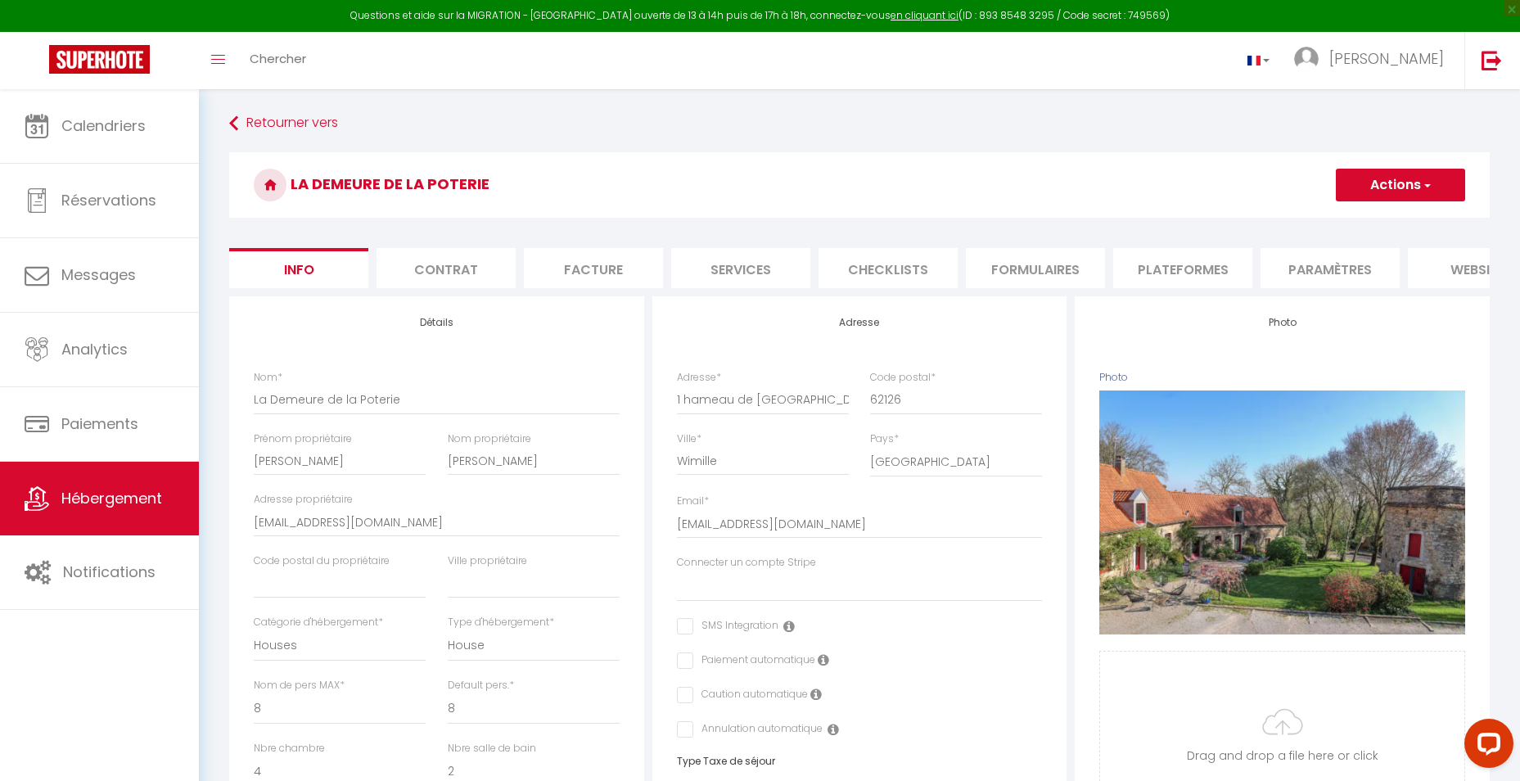
select select
checkbox input "false"
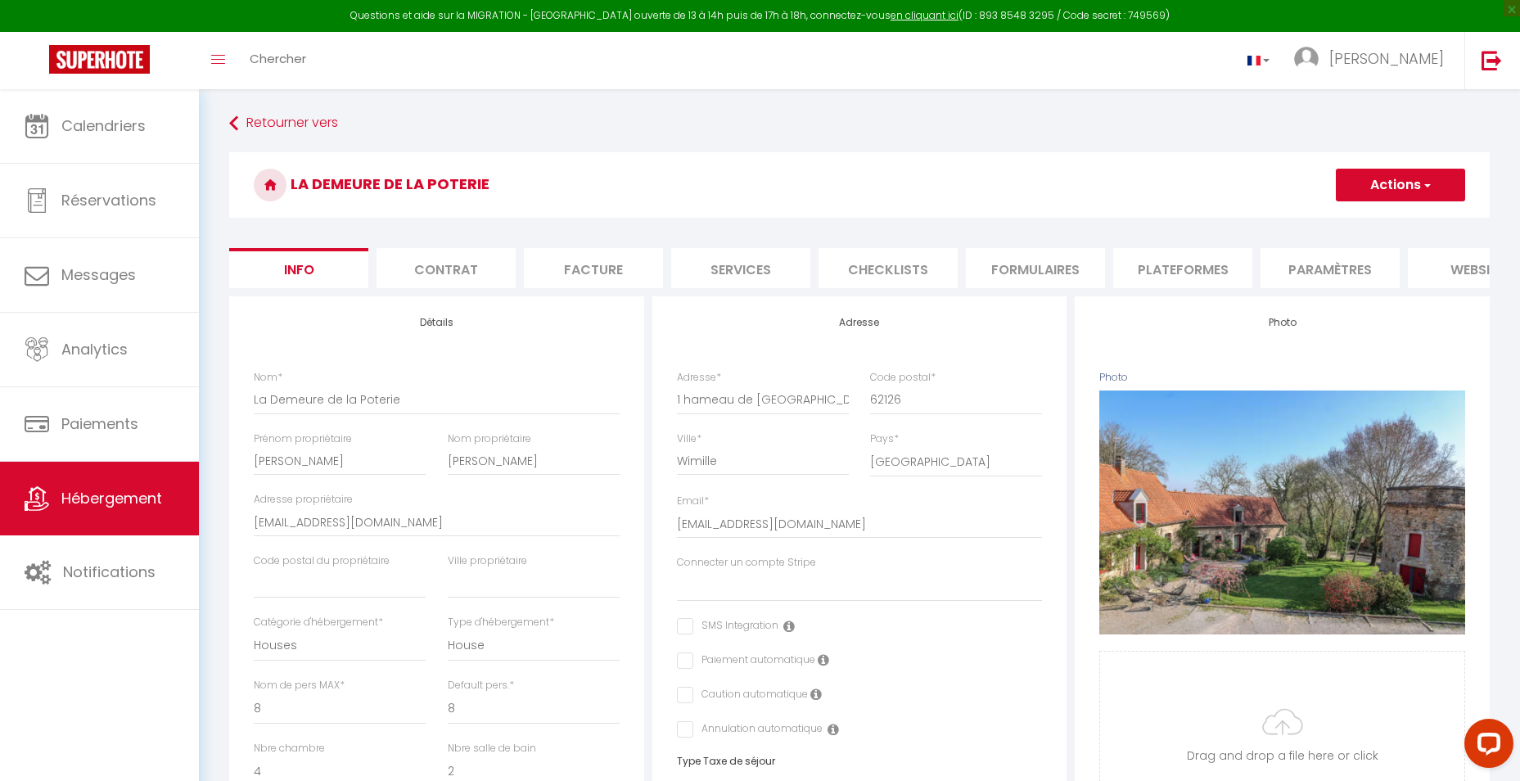
click at [740, 273] on li "Services" at bounding box center [740, 268] width 139 height 40
select select
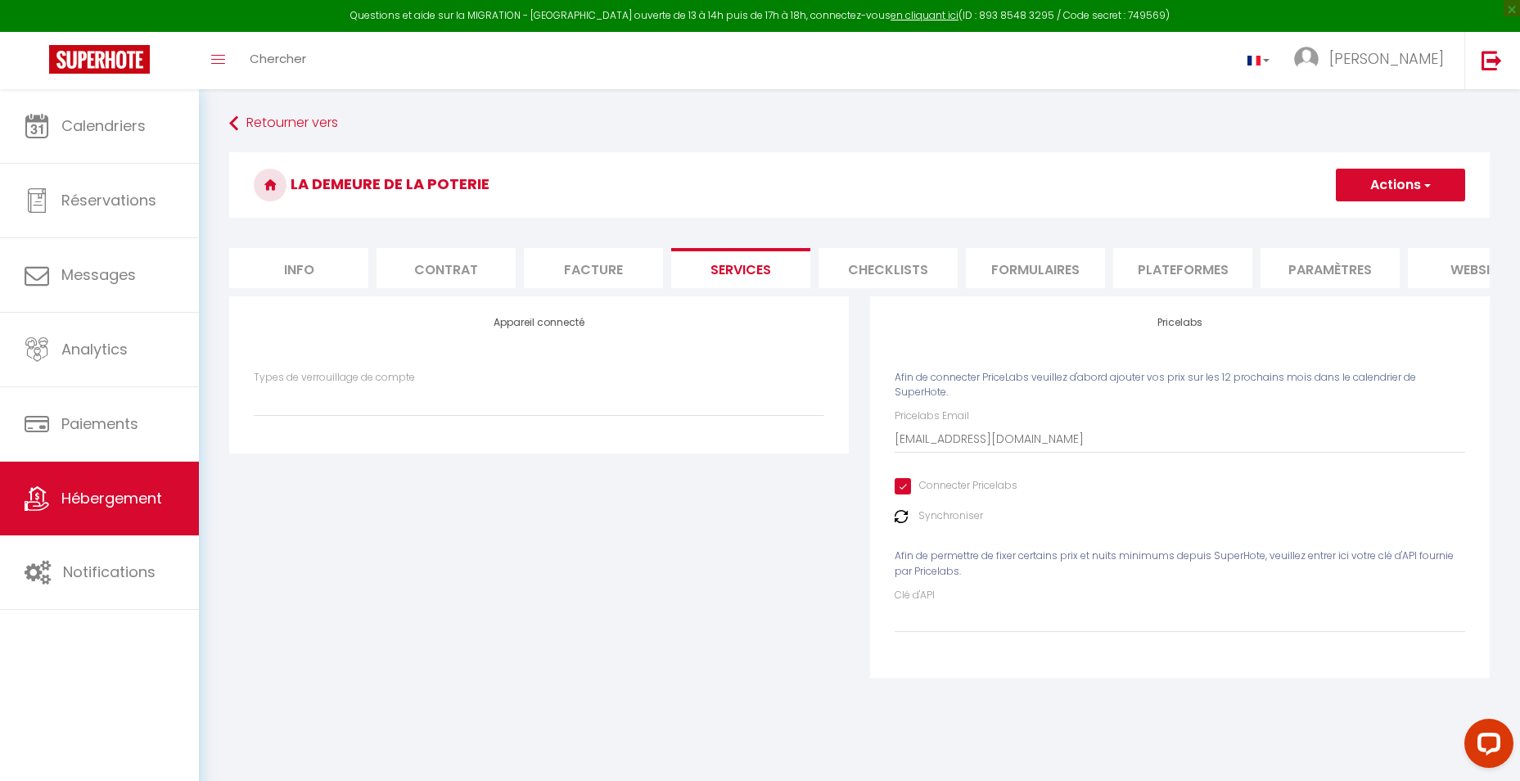
click at [1193, 271] on li "Plateformes" at bounding box center [1182, 268] width 139 height 40
select select
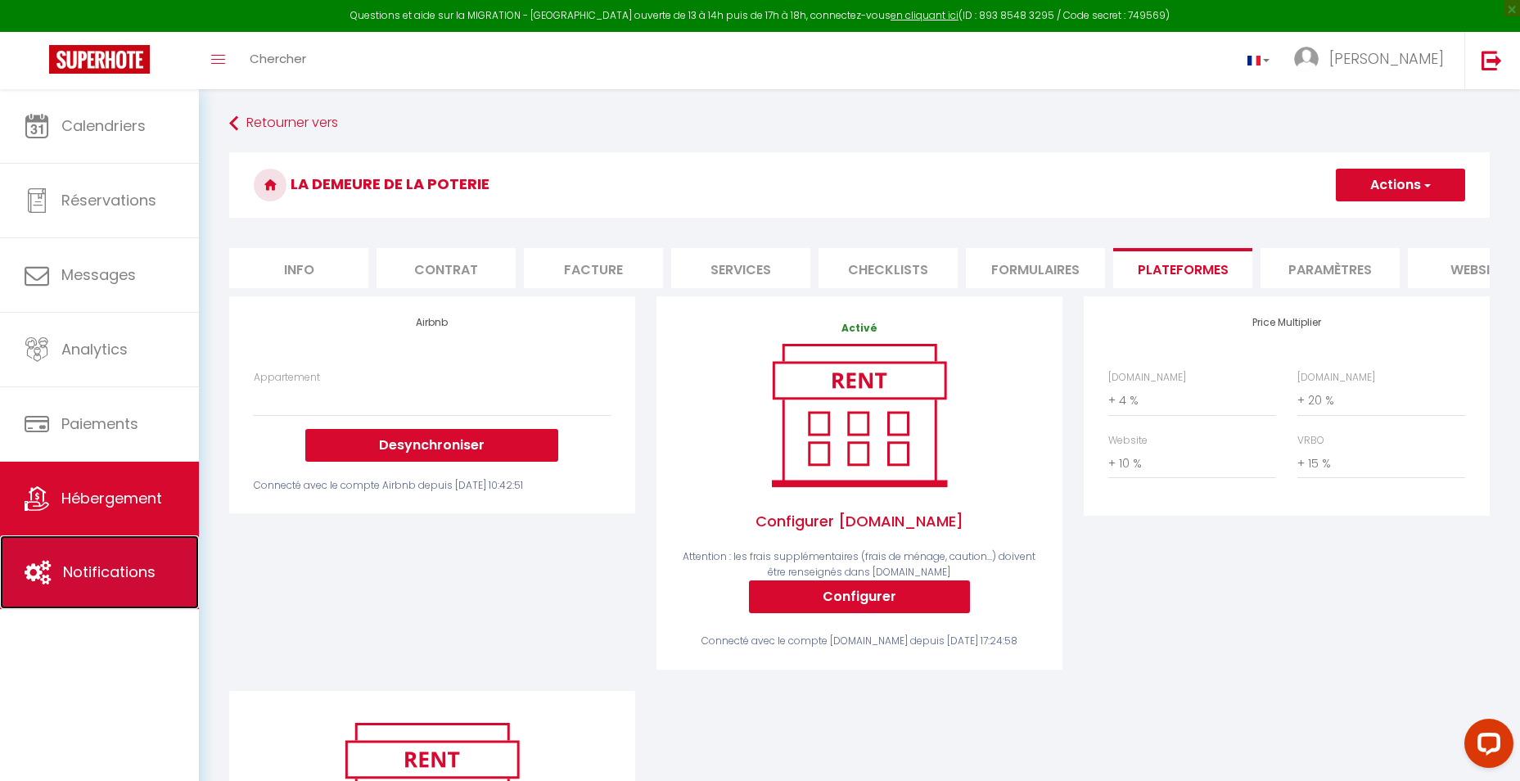
click at [53, 567] on link "Notifications" at bounding box center [99, 572] width 199 height 74
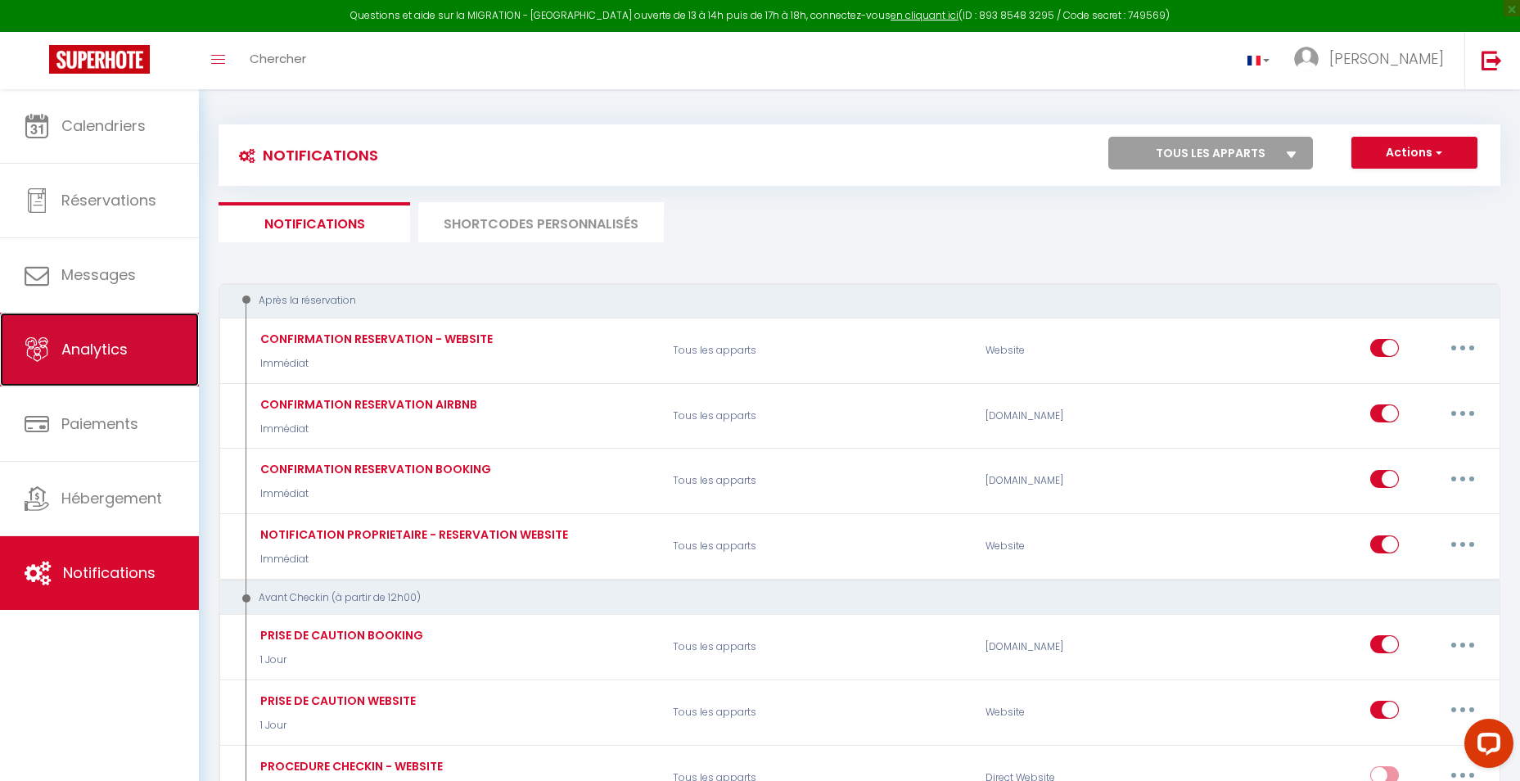
click at [84, 346] on span "Analytics" at bounding box center [94, 349] width 66 height 20
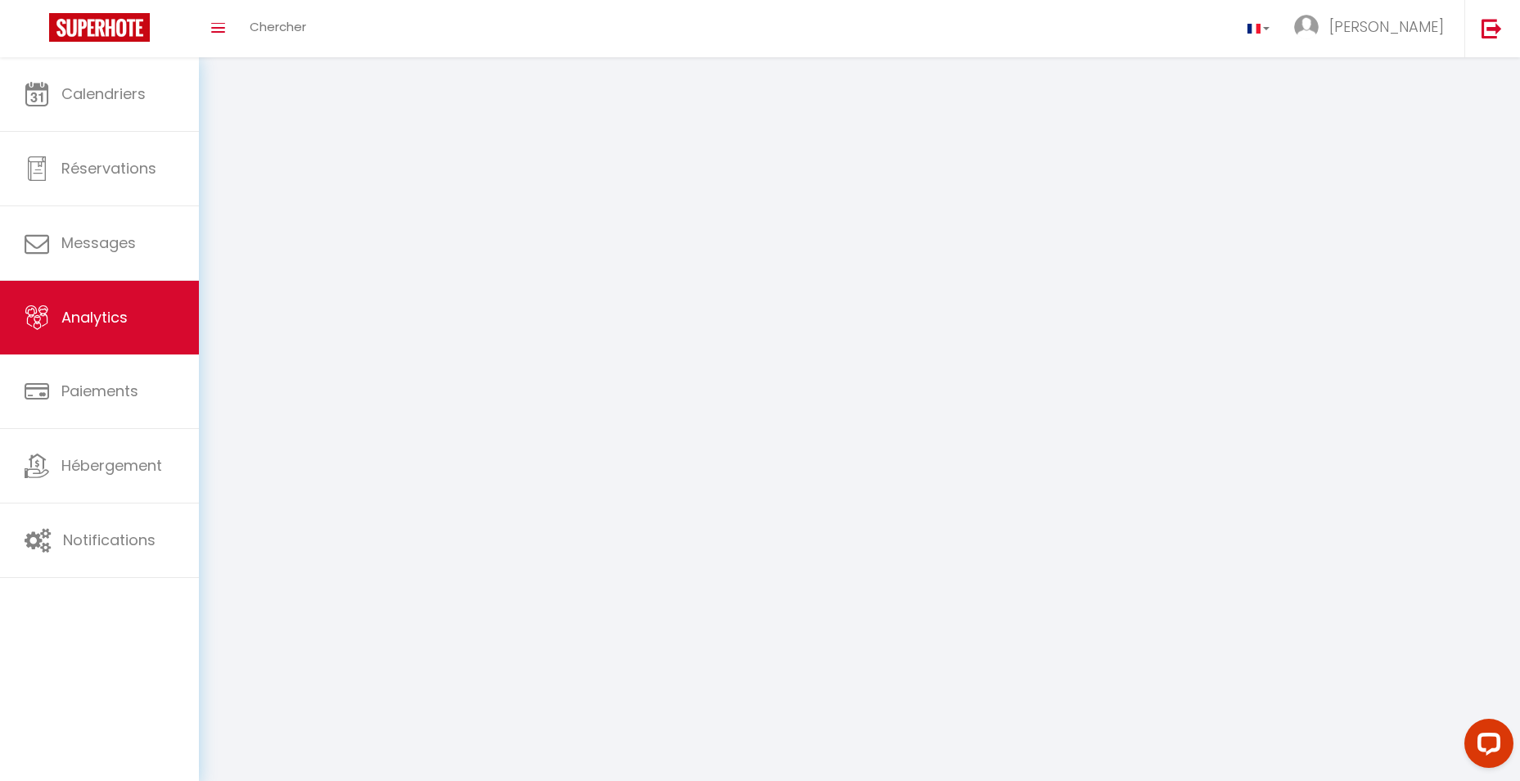
select select "2025"
select select "8"
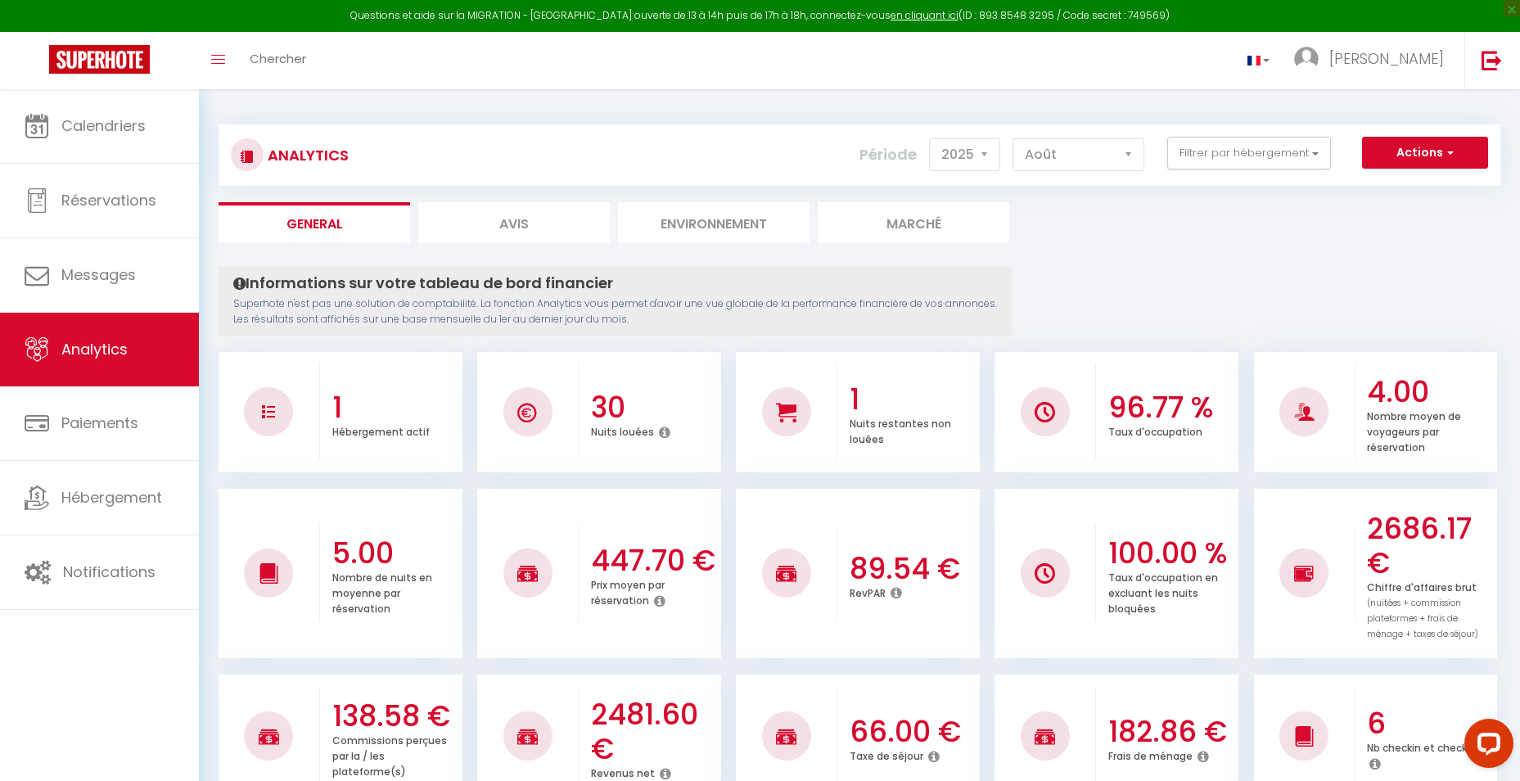
click at [531, 228] on li "Avis" at bounding box center [514, 222] width 192 height 40
select select "2025"
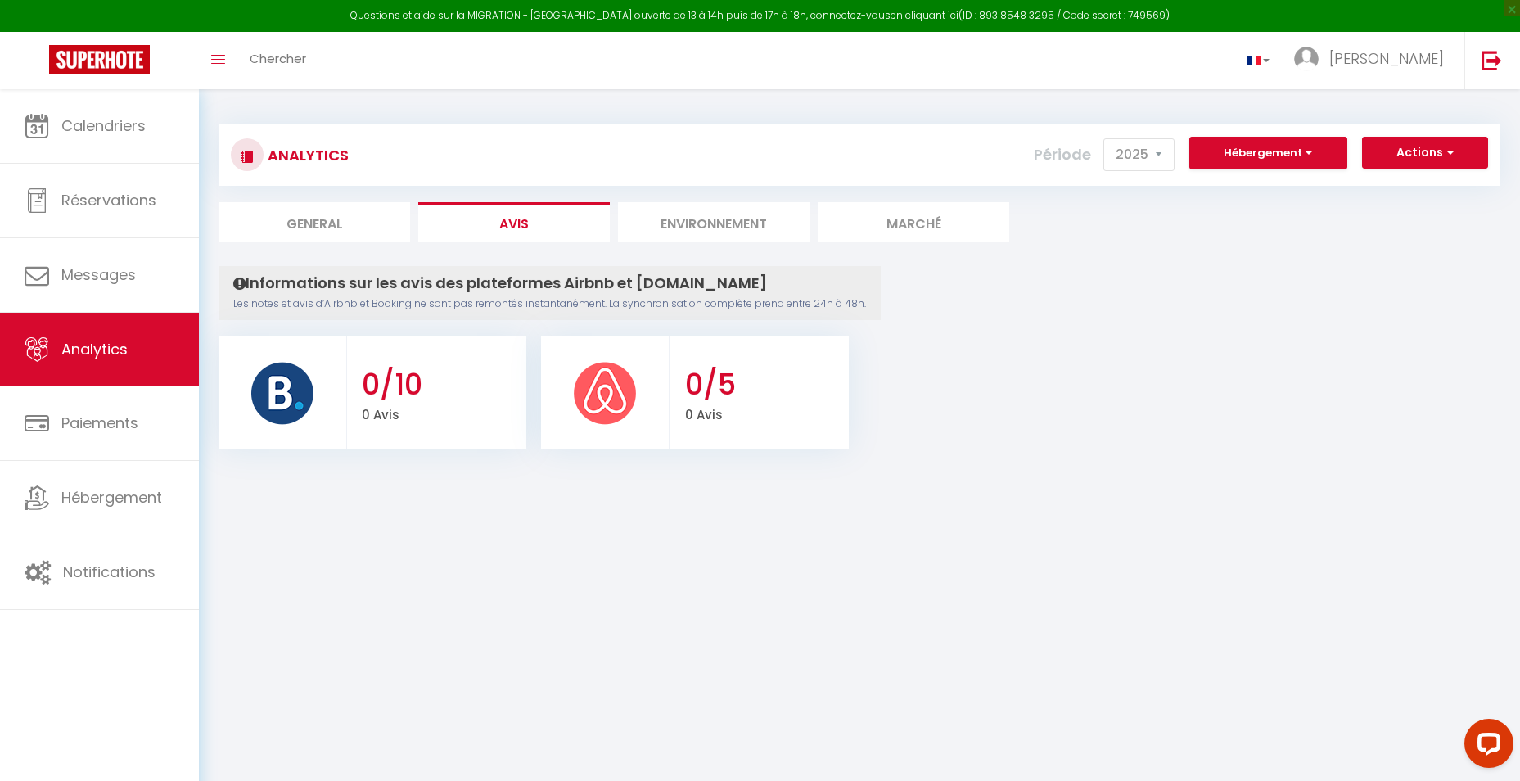
click at [734, 225] on li "Environnement" at bounding box center [714, 222] width 192 height 40
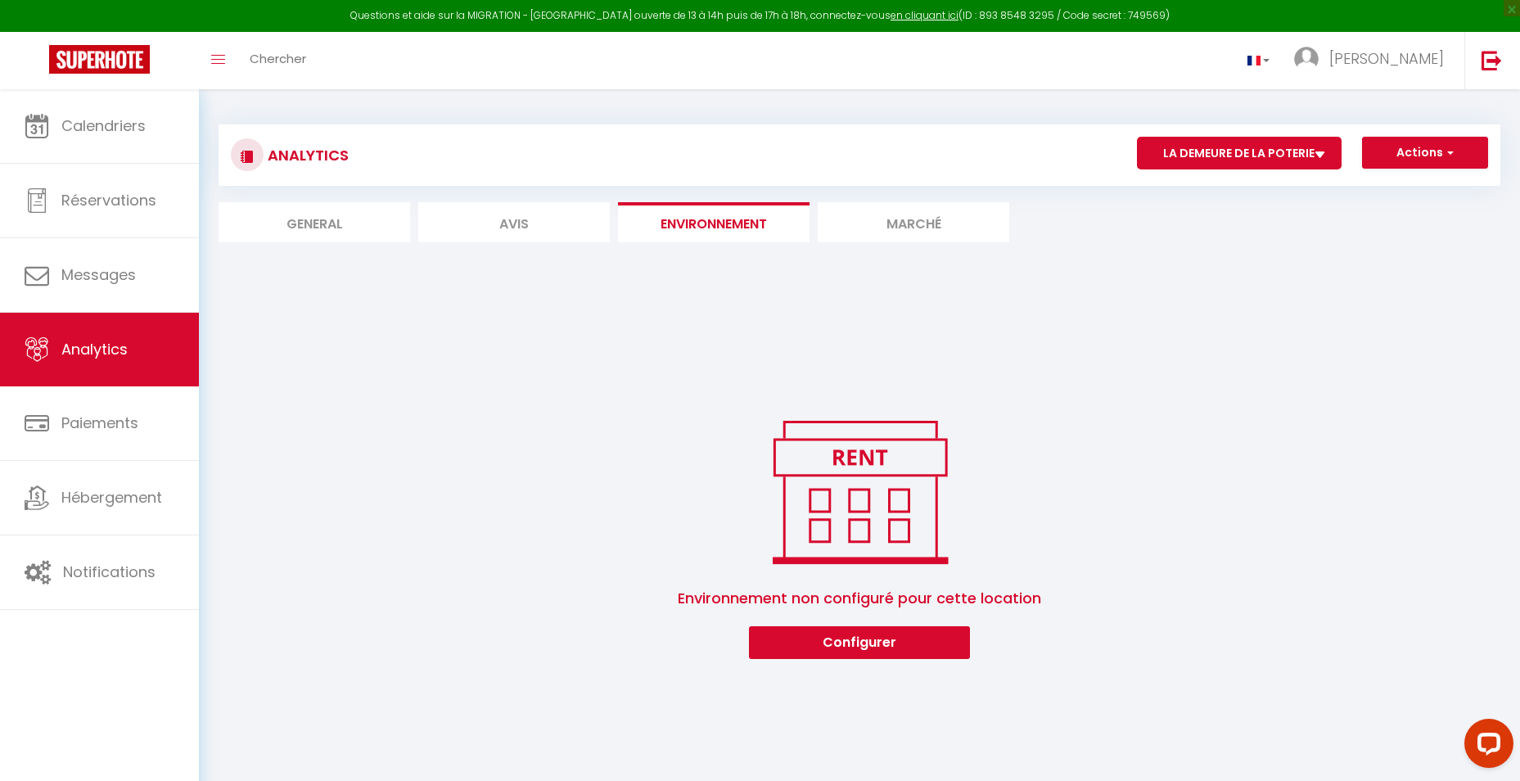
click at [923, 236] on li "Marché" at bounding box center [914, 222] width 192 height 40
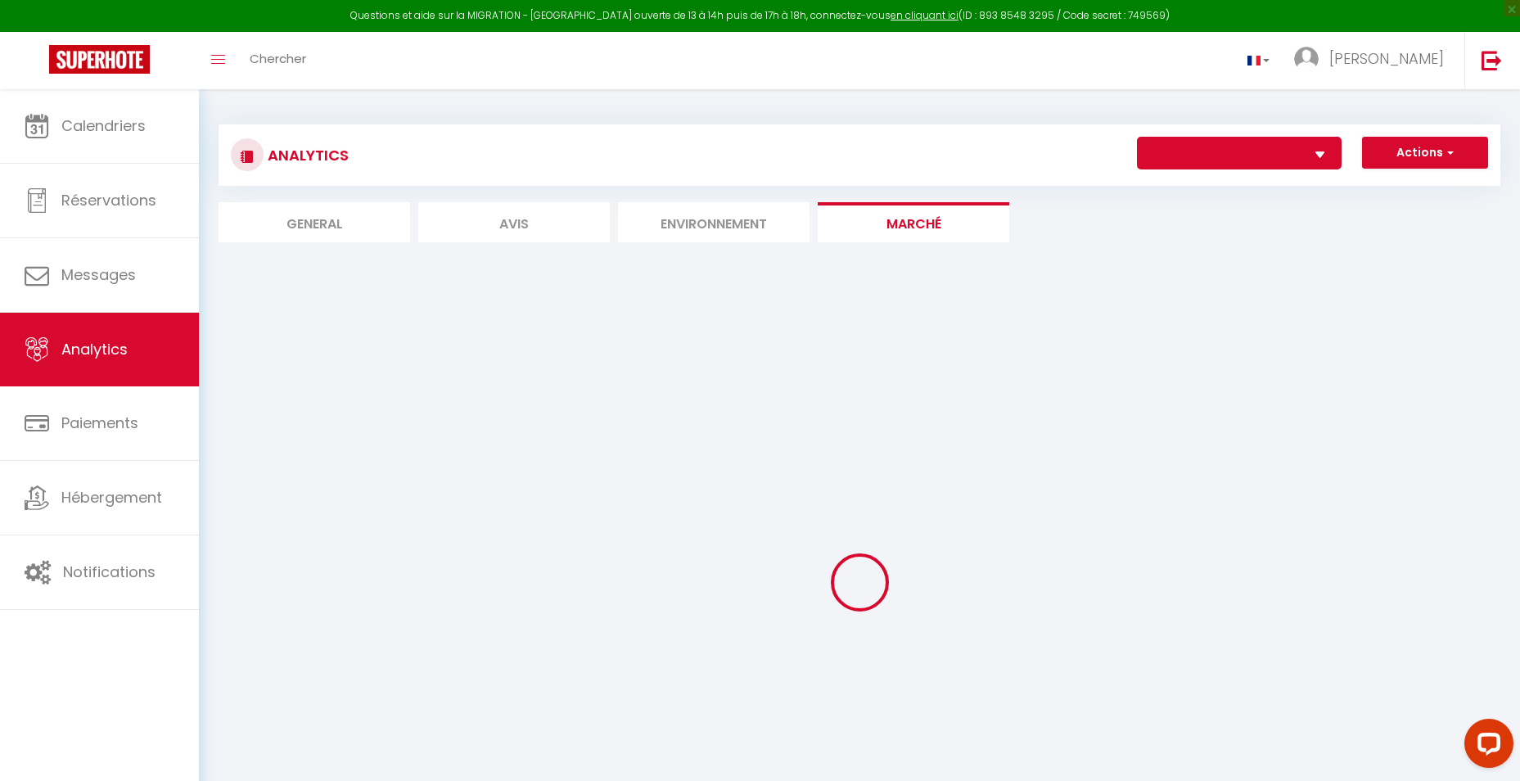
select select "53101"
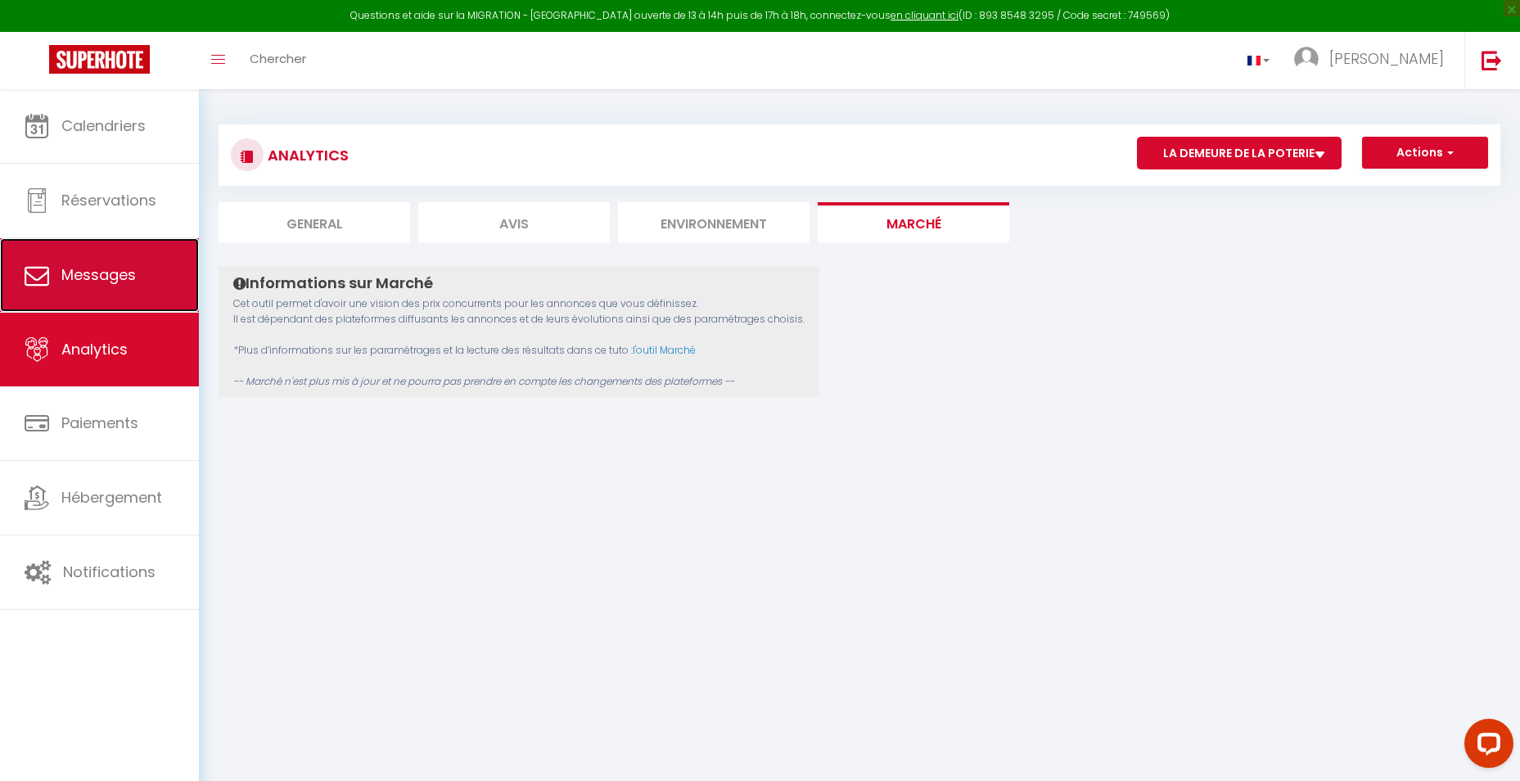
click at [116, 278] on span "Messages" at bounding box center [98, 274] width 75 height 20
select select "message"
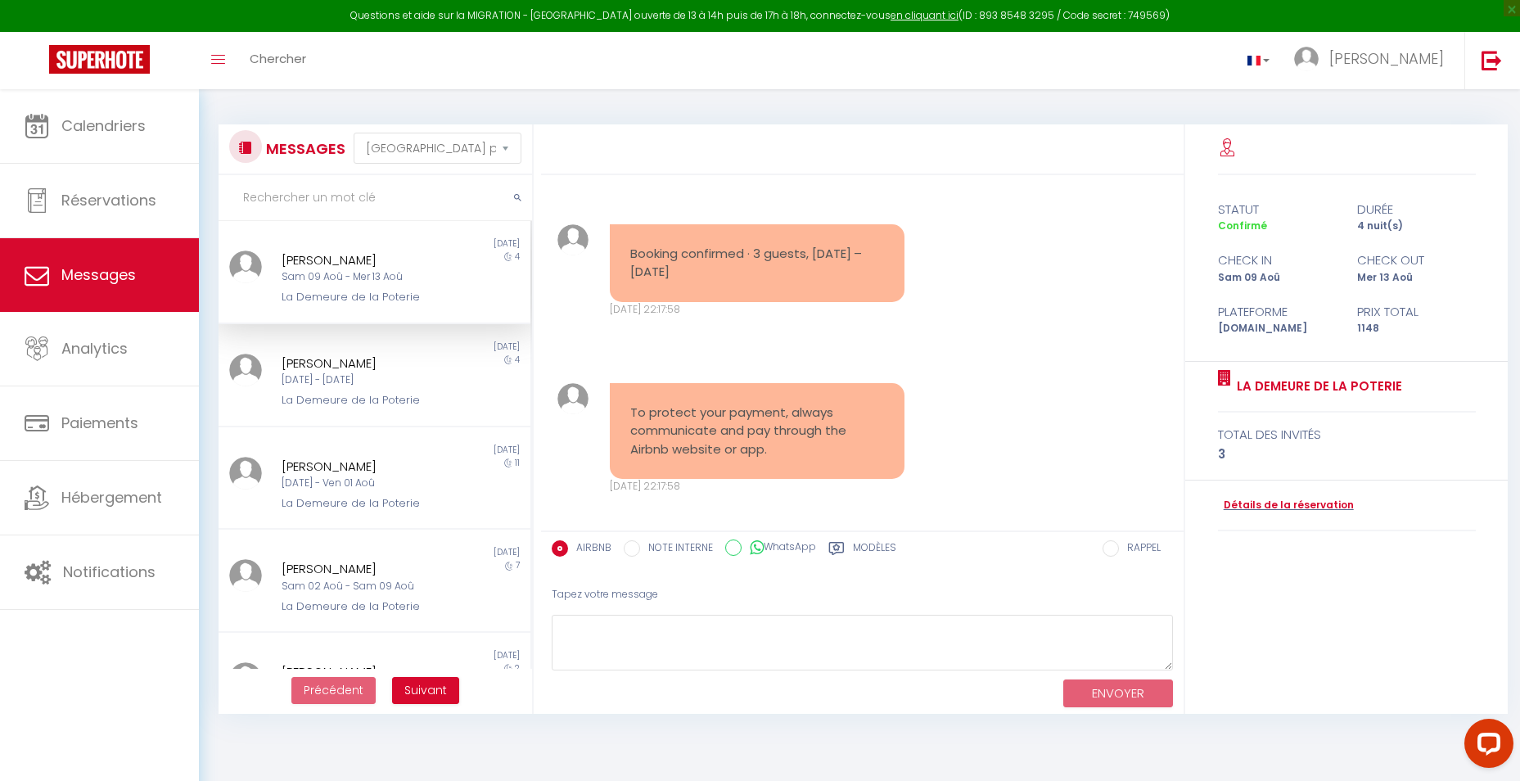
scroll to position [2649, 0]
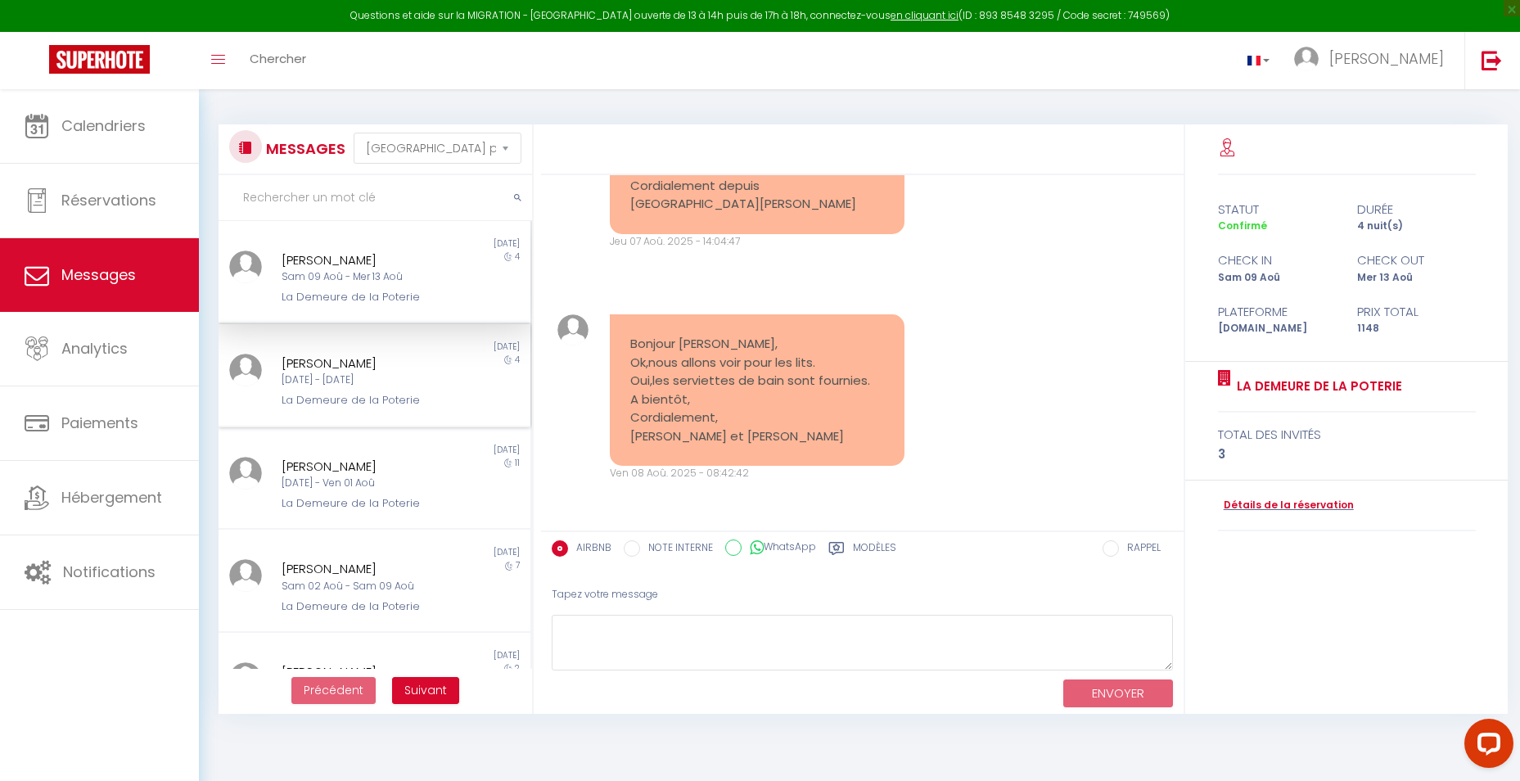
click at [430, 371] on div "[PERSON_NAME]" at bounding box center [362, 364] width 160 height 20
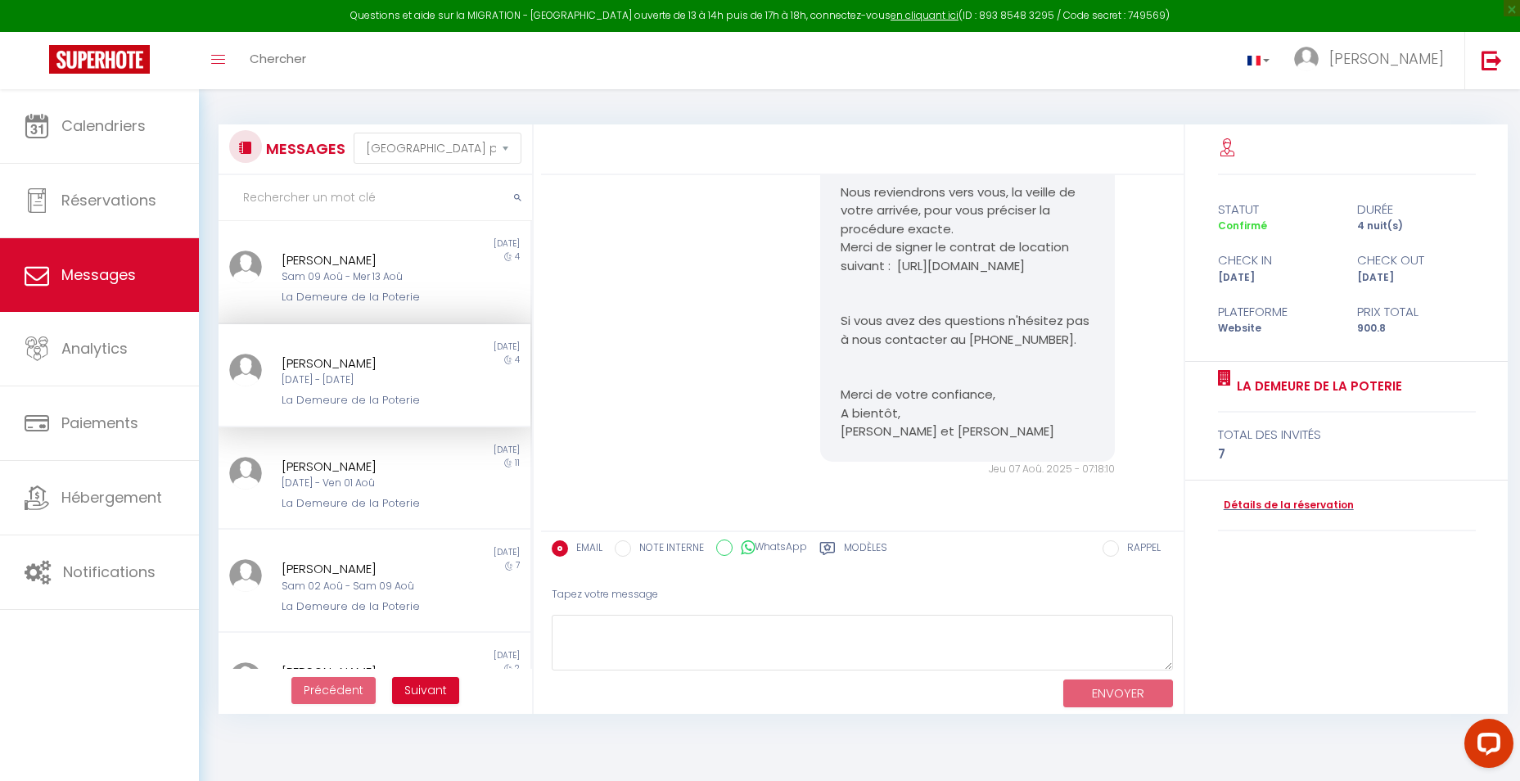
scroll to position [546, 0]
